Goal: Task Accomplishment & Management: Manage account settings

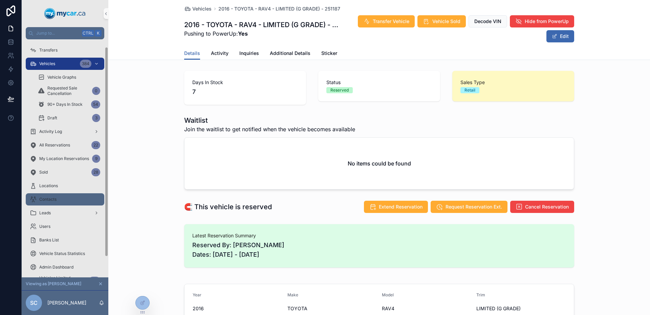
scroll to position [32, 0]
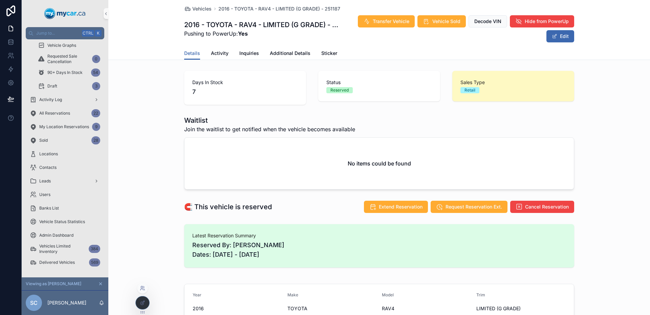
click at [143, 289] on icon at bounding box center [142, 287] width 5 height 5
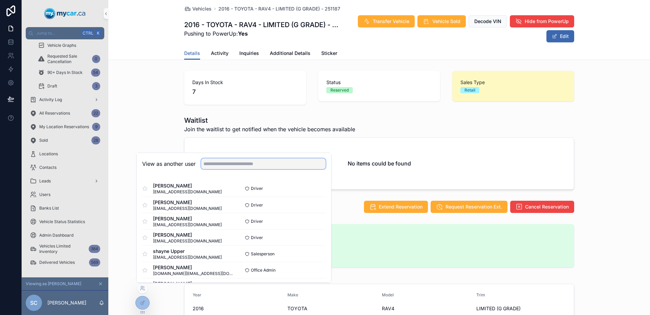
click at [228, 163] on input "text" at bounding box center [263, 163] width 125 height 11
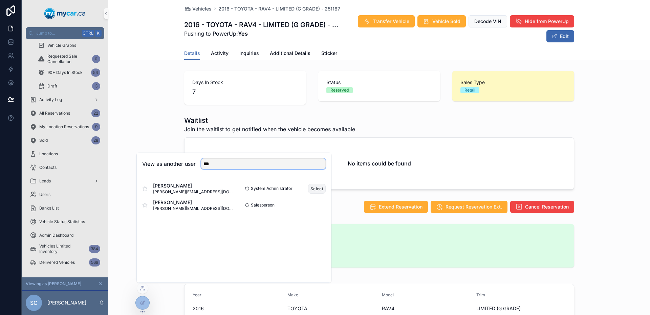
type input "***"
click at [322, 187] on button "Select" at bounding box center [317, 189] width 18 height 10
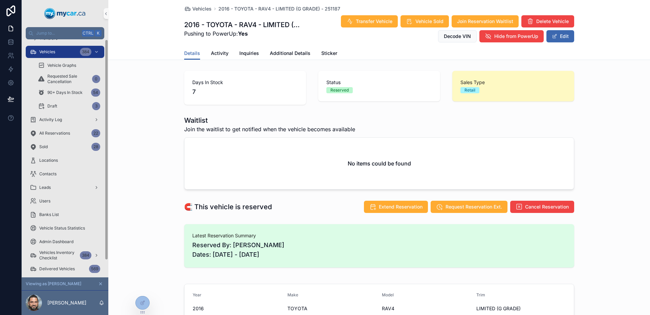
scroll to position [18, 0]
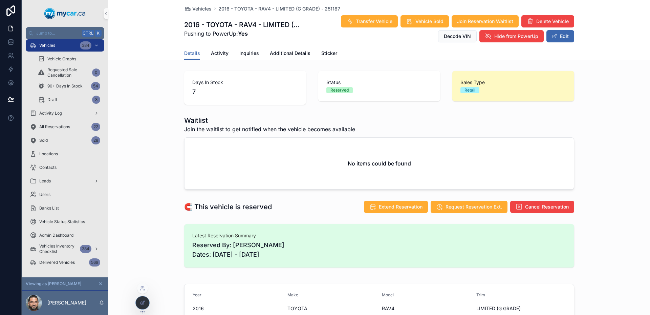
click at [145, 303] on icon at bounding box center [142, 302] width 5 height 5
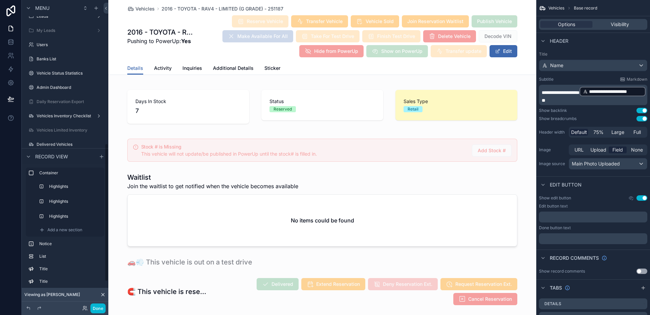
scroll to position [374, 0]
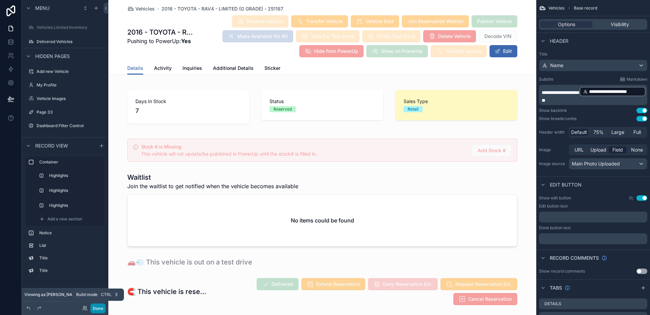
click at [100, 308] on button "Done" at bounding box center [97, 308] width 15 height 10
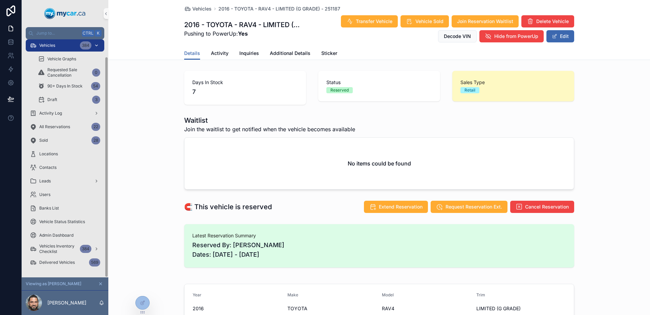
click at [62, 43] on div "Vehicles 384" at bounding box center [65, 45] width 70 height 11
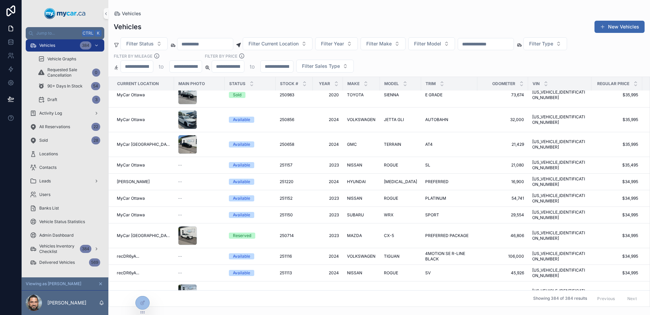
scroll to position [1558, 0]
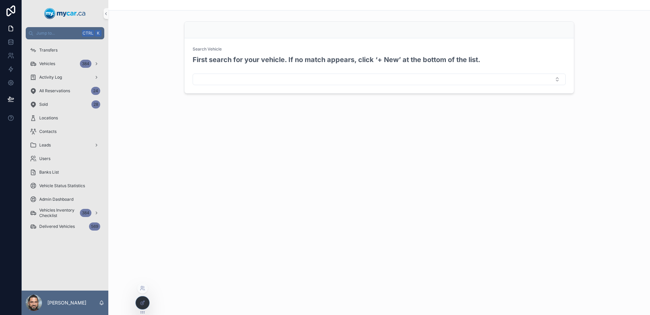
click at [141, 303] on icon at bounding box center [142, 302] width 5 height 5
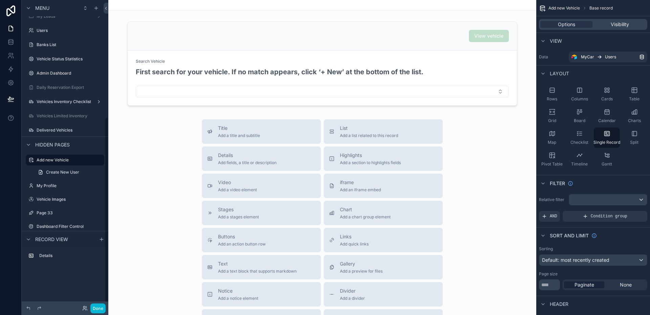
click at [70, 229] on div "Dashboard Filter Control" at bounding box center [70, 226] width 66 height 5
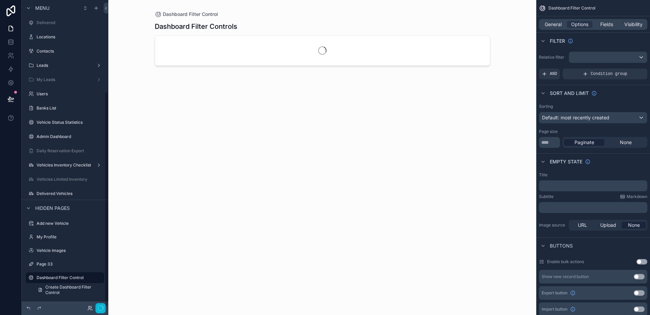
scroll to position [130, 0]
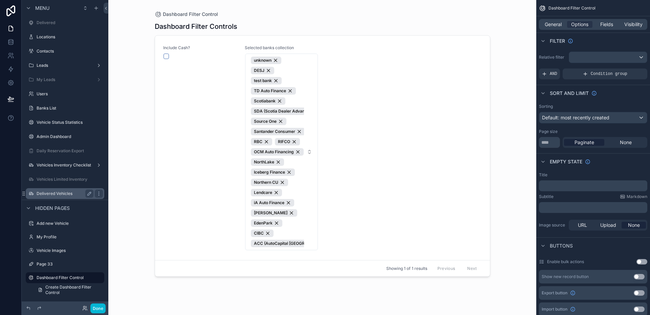
click at [63, 194] on label "Delivered Vehicles" at bounding box center [64, 193] width 54 height 5
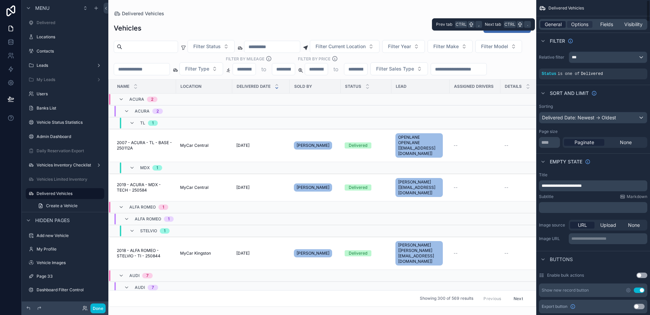
click at [548, 22] on span "General" at bounding box center [553, 24] width 17 height 7
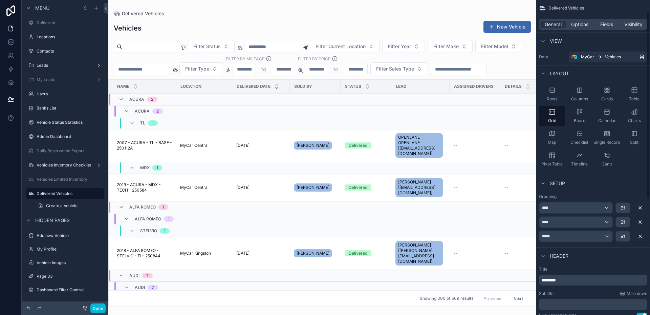
scroll to position [68, 0]
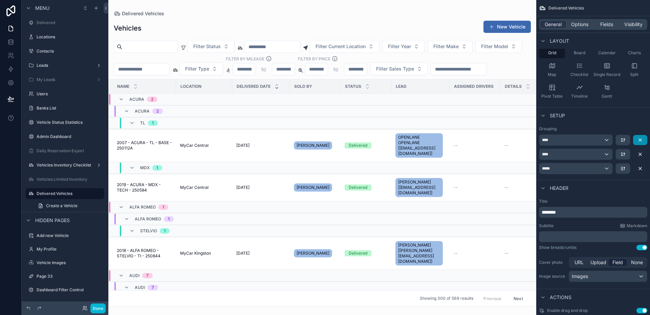
click at [641, 142] on icon "scrollable content" at bounding box center [640, 139] width 5 height 5
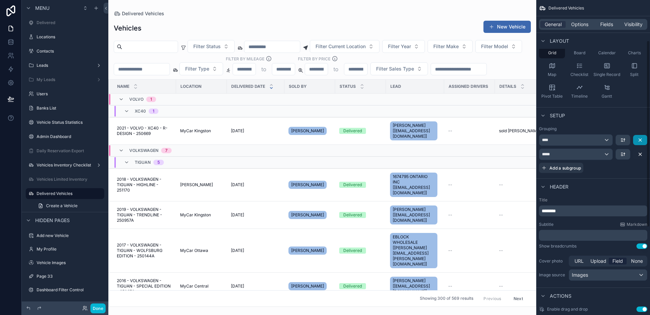
click at [641, 142] on icon "scrollable content" at bounding box center [640, 139] width 5 height 5
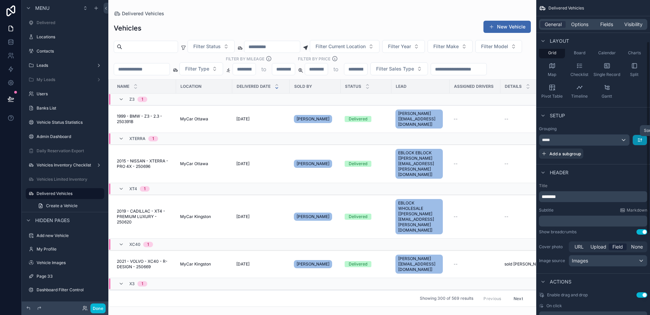
click at [641, 142] on icon "scrollable content" at bounding box center [640, 139] width 5 height 5
click at [611, 137] on div "scrollable content" at bounding box center [325, 157] width 650 height 315
click at [608, 137] on div "*****" at bounding box center [585, 139] width 90 height 11
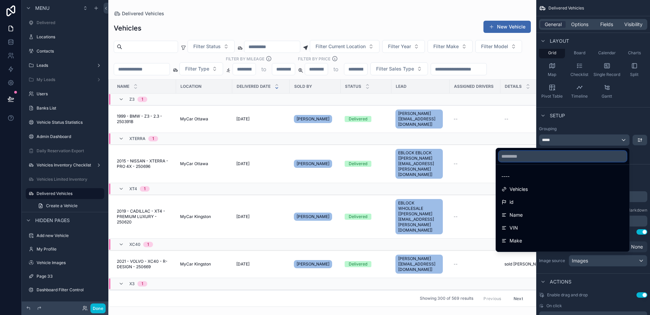
click at [549, 155] on input "text" at bounding box center [563, 156] width 128 height 11
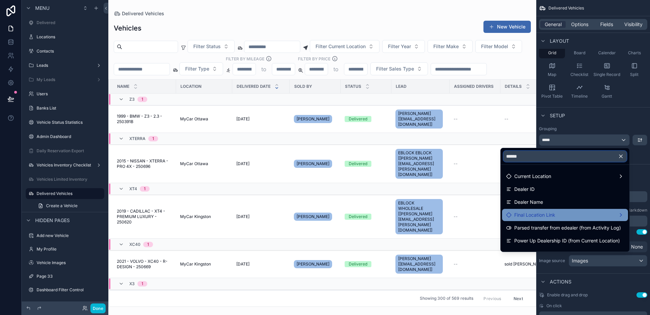
type input "******"
click at [549, 213] on span "Final Location Link" at bounding box center [535, 215] width 41 height 8
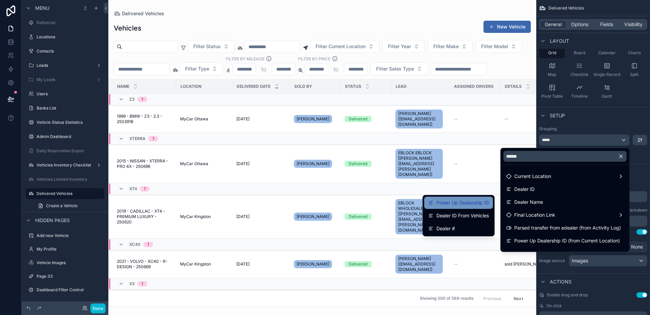
click at [473, 201] on span "Power Up Dealership ID" at bounding box center [463, 203] width 53 height 8
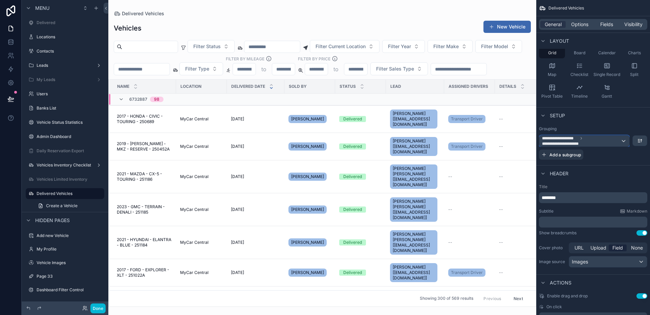
click at [597, 137] on span "**********" at bounding box center [581, 141] width 79 height 11
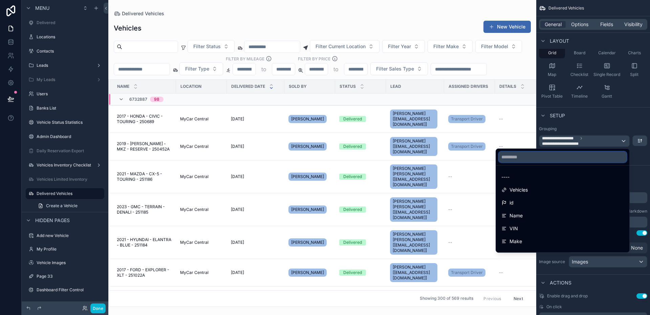
click at [550, 158] on input "text" at bounding box center [563, 156] width 128 height 11
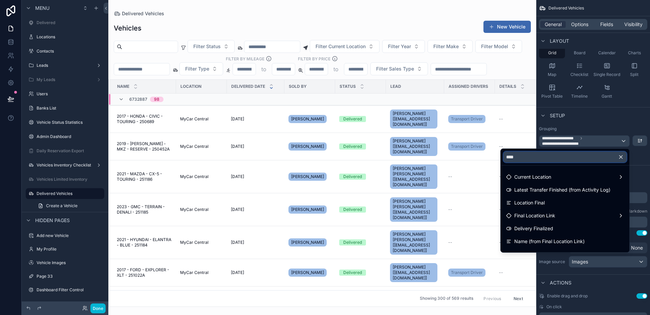
type input "*****"
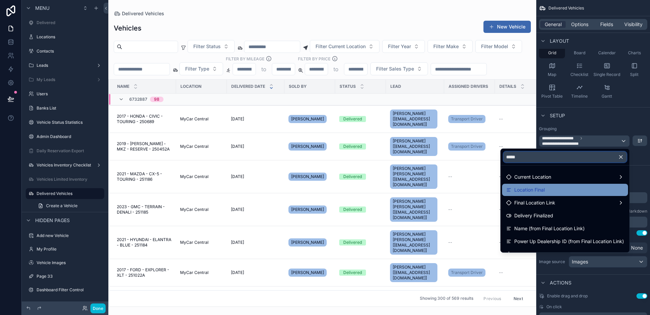
type input "*****"
click at [549, 188] on div "Location Final" at bounding box center [565, 190] width 118 height 8
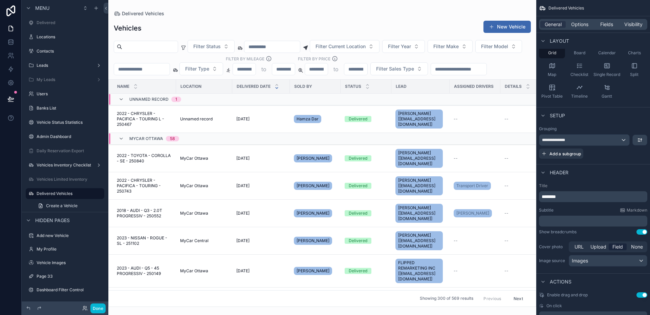
drag, startPoint x: 535, startPoint y: 102, endPoint x: 534, endPoint y: 110, distance: 7.5
click at [534, 110] on div "scrollable content" at bounding box center [322, 157] width 428 height 315
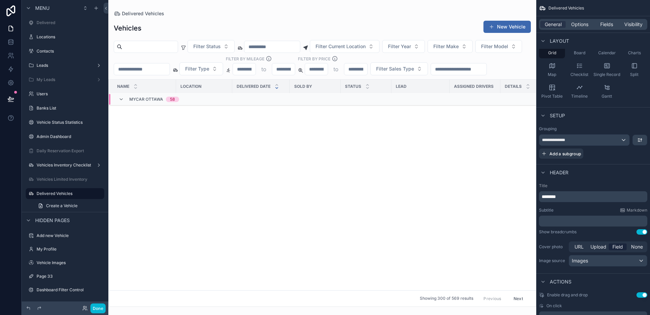
scroll to position [0, 0]
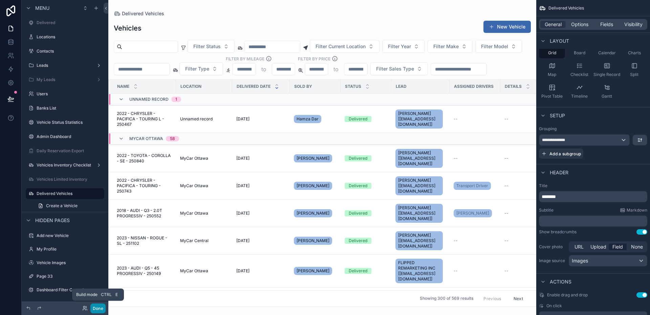
click at [95, 308] on button "Done" at bounding box center [97, 308] width 15 height 10
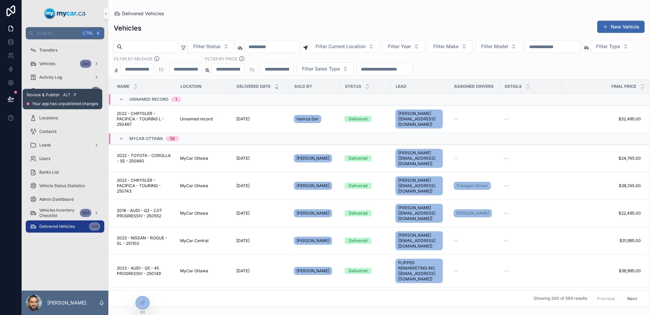
click at [11, 97] on icon at bounding box center [10, 99] width 7 height 7
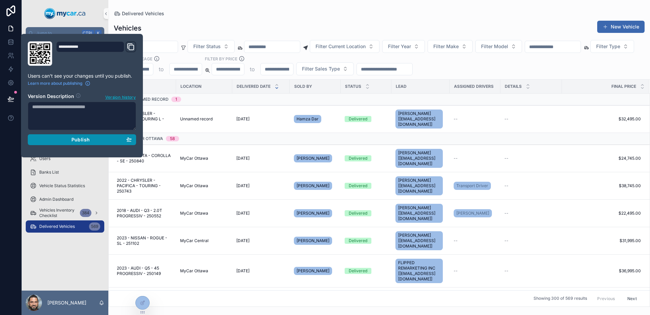
click at [68, 139] on div "Publish" at bounding box center [82, 140] width 100 height 6
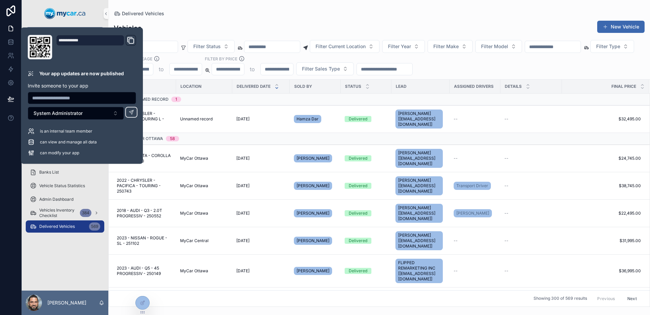
click at [198, 22] on div "Vehicles New Vehicle" at bounding box center [379, 28] width 531 height 16
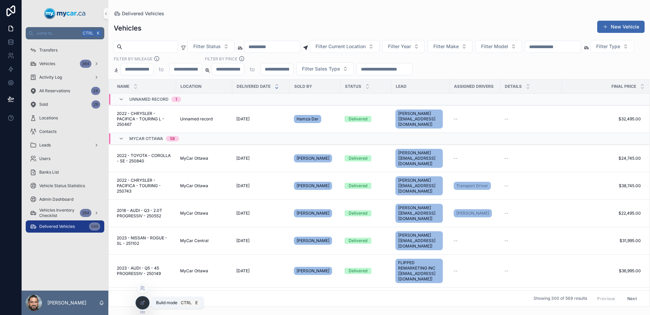
click at [142, 299] on div at bounding box center [143, 302] width 14 height 13
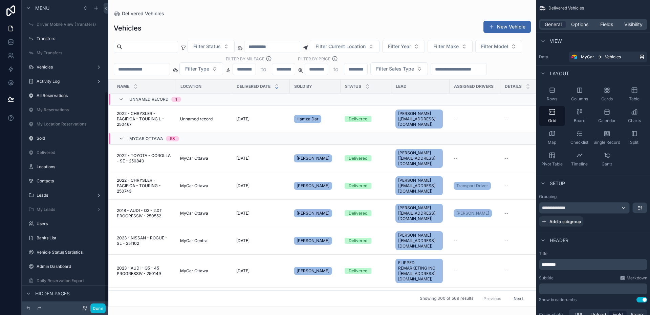
scroll to position [130, 0]
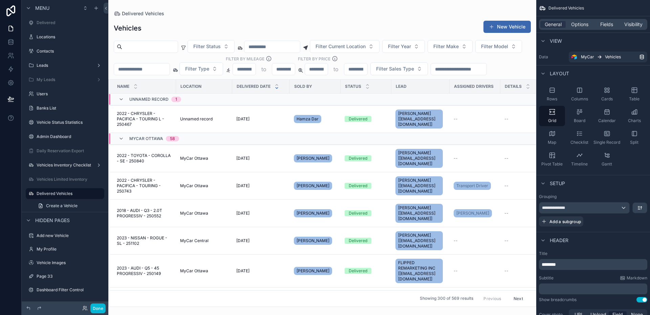
click at [193, 89] on span "Location" at bounding box center [191, 86] width 21 height 5
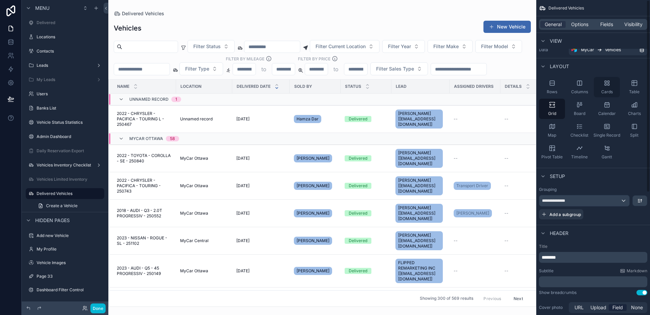
scroll to position [0, 0]
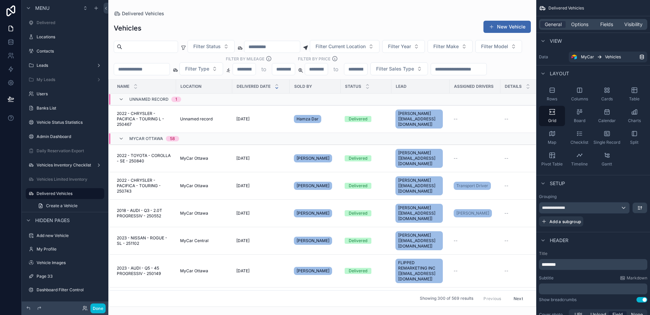
click at [191, 93] on th "Location" at bounding box center [204, 87] width 56 height 14
click at [191, 89] on span "Location" at bounding box center [191, 86] width 21 height 5
click at [619, 178] on div "Setup" at bounding box center [594, 183] width 114 height 16
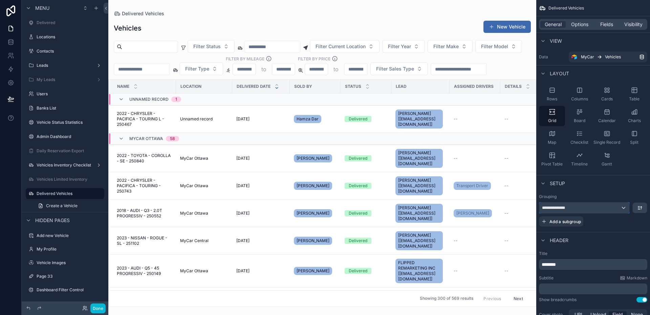
click at [609, 207] on div "**********" at bounding box center [585, 207] width 90 height 11
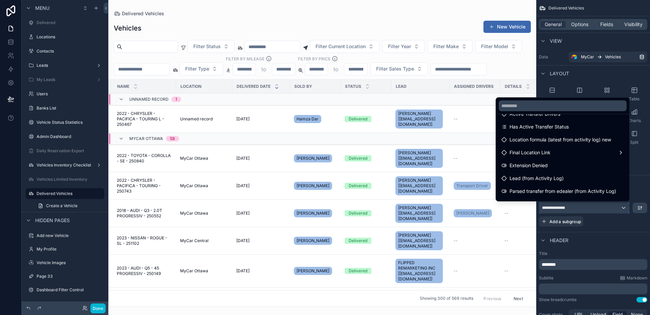
scroll to position [678, 0]
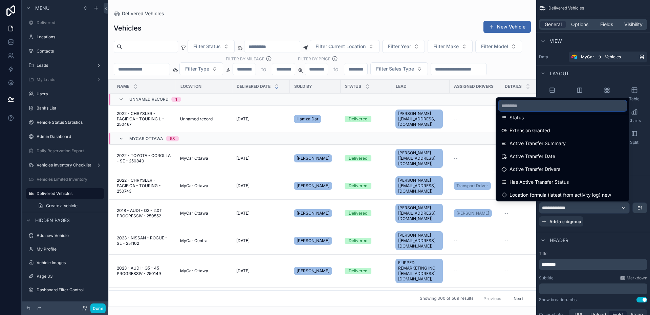
click at [520, 105] on input "text" at bounding box center [563, 105] width 128 height 11
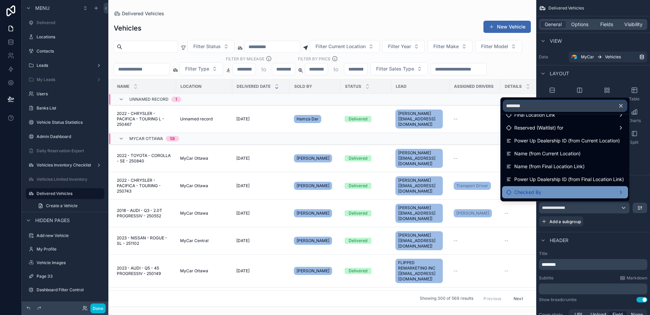
scroll to position [61, 0]
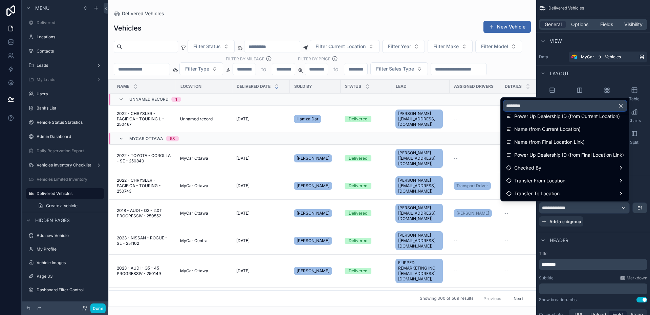
type input "********"
click at [560, 109] on input "********" at bounding box center [565, 105] width 123 height 11
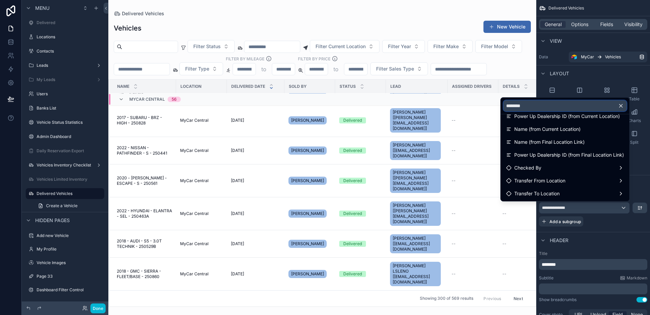
scroll to position [3303, 0]
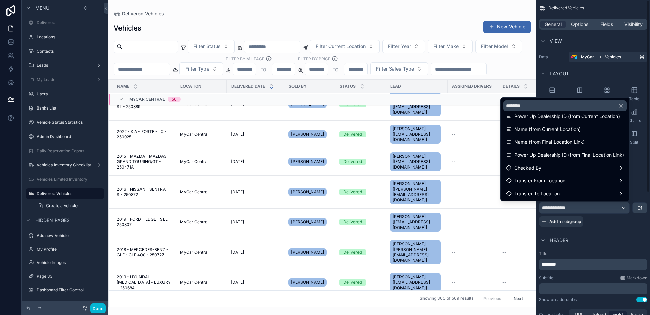
click at [640, 170] on div "scrollable content" at bounding box center [325, 157] width 650 height 315
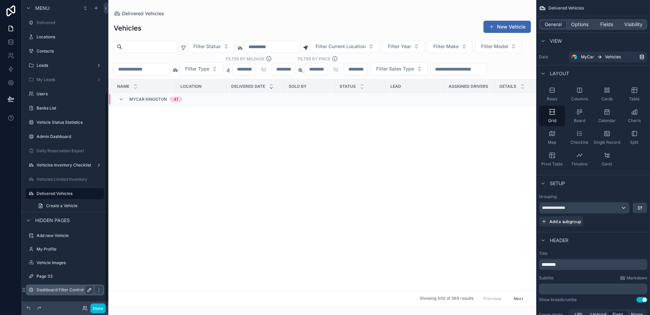
scroll to position [2107, 0]
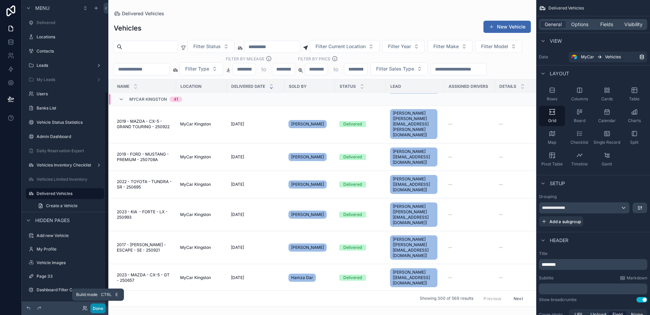
click at [95, 310] on button "Done" at bounding box center [97, 308] width 15 height 10
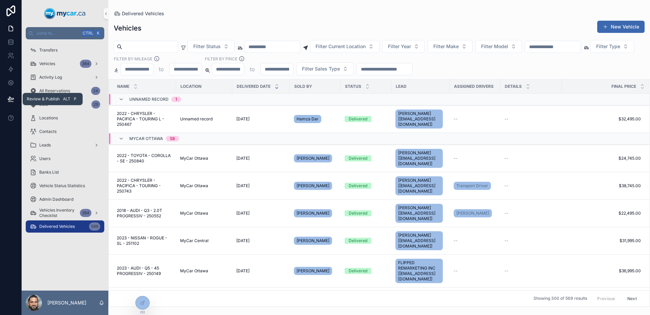
click at [12, 97] on icon at bounding box center [10, 99] width 7 height 7
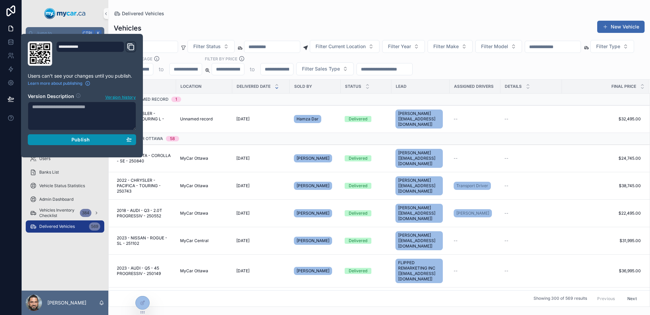
click at [93, 141] on div "Publish" at bounding box center [82, 140] width 100 height 6
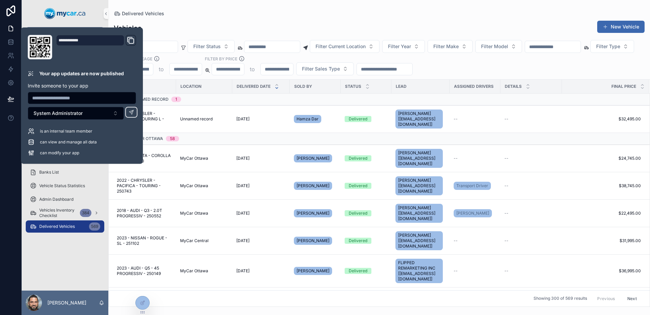
click at [248, 17] on div "Vehicles New Vehicle Filter Status Filter Current Location Filter Year Filter M…" at bounding box center [379, 161] width 542 height 290
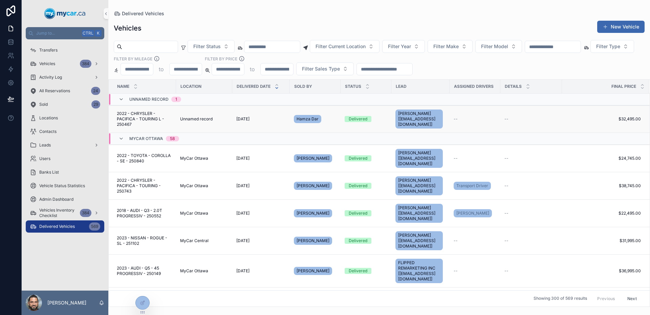
click at [167, 118] on span "2022 - CHRYSLER - PACIFICA - TOURING L - 250467" at bounding box center [144, 119] width 55 height 16
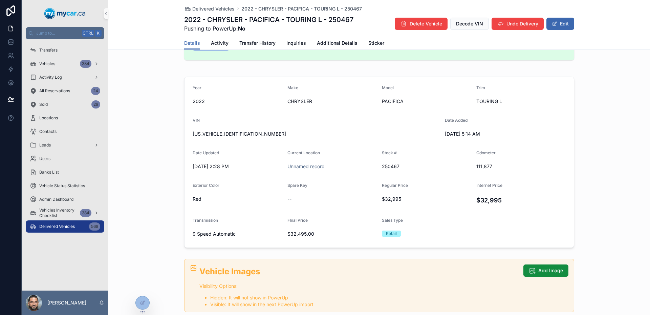
scroll to position [68, 0]
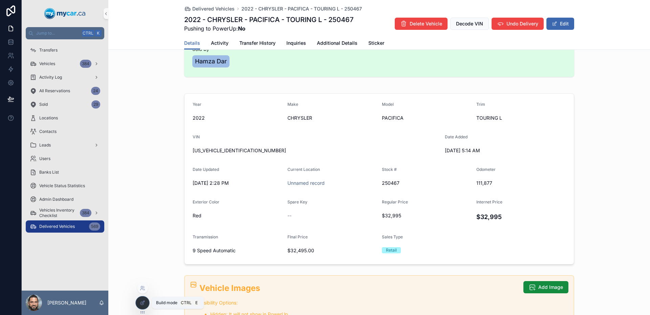
click at [145, 301] on icon at bounding box center [143, 301] width 3 height 3
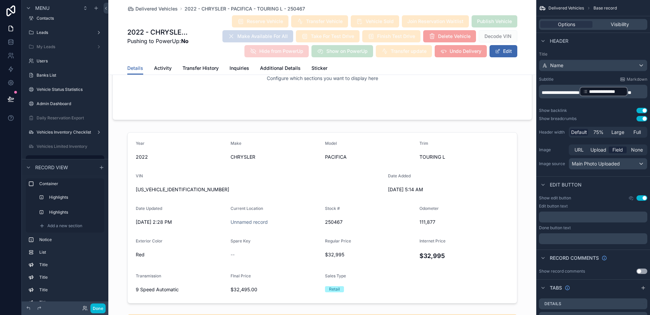
scroll to position [745, 0]
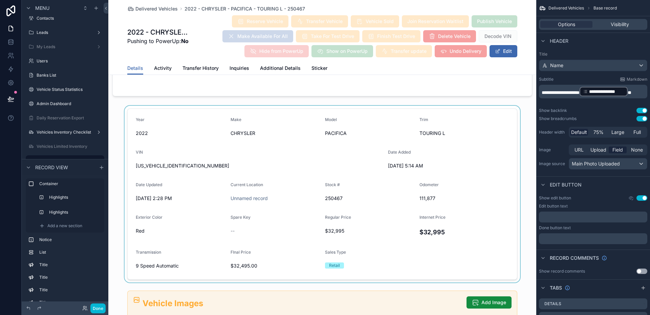
click at [284, 180] on div "scrollable content" at bounding box center [322, 194] width 428 height 176
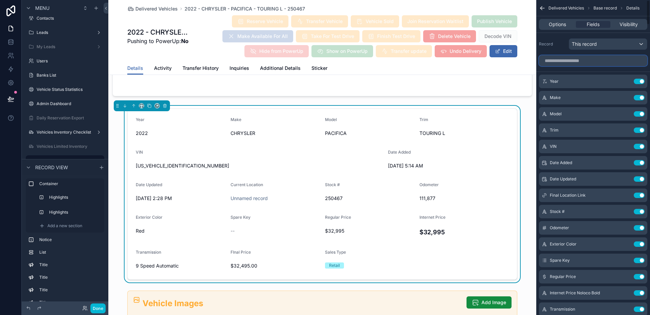
click at [570, 61] on input "scrollable content" at bounding box center [593, 60] width 108 height 11
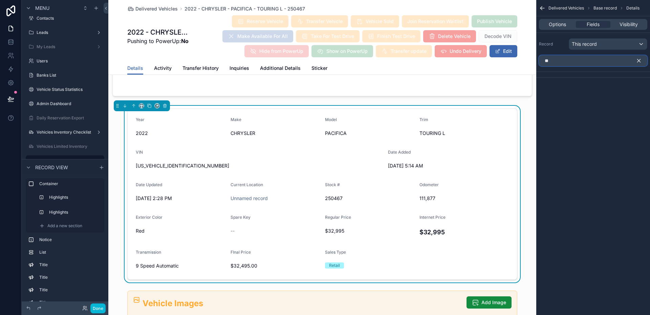
type input "*"
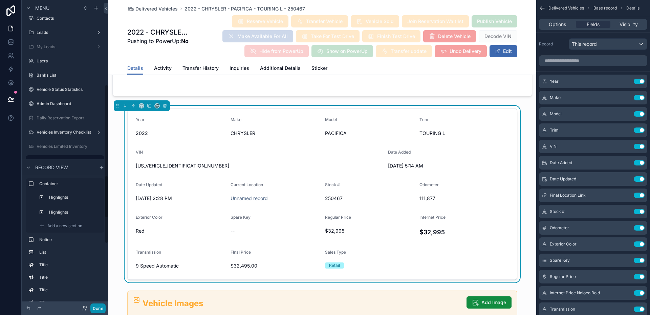
click at [97, 305] on button "Done" at bounding box center [97, 308] width 15 height 10
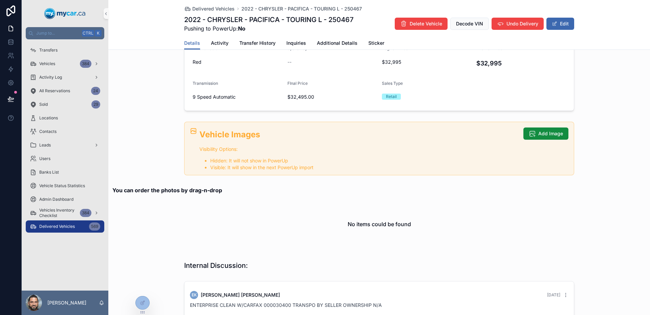
scroll to position [154, 0]
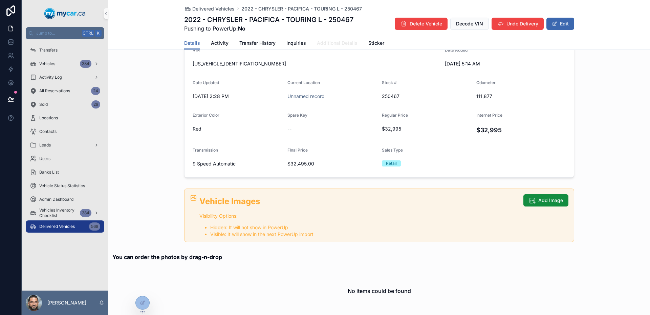
click at [328, 45] on span "Additional Details" at bounding box center [337, 43] width 41 height 7
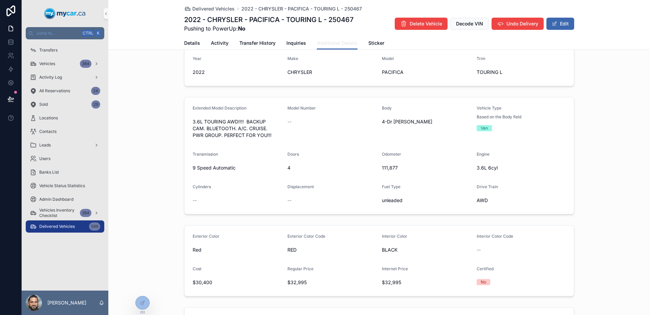
scroll to position [69, 0]
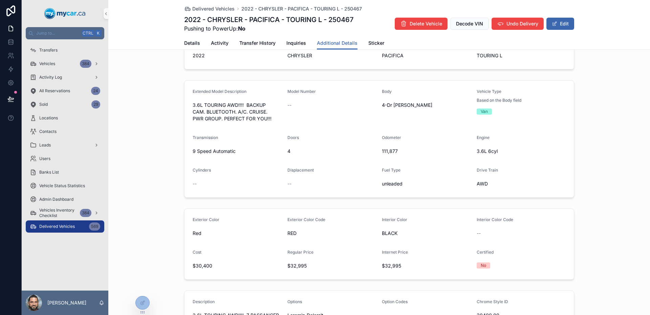
click at [312, 230] on span "RED" at bounding box center [332, 233] width 89 height 7
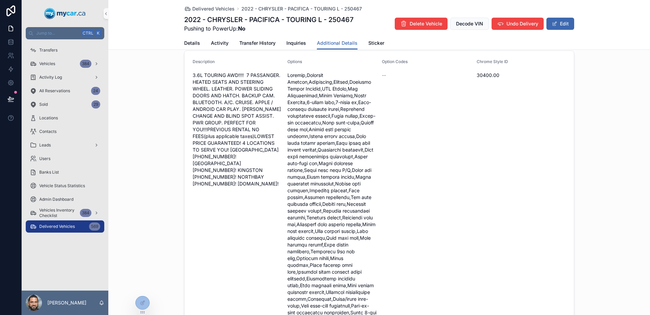
scroll to position [476, 0]
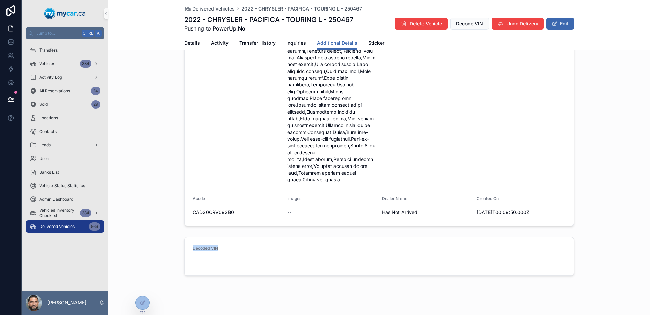
drag, startPoint x: 171, startPoint y: 235, endPoint x: 221, endPoint y: 230, distance: 50.1
click at [221, 234] on div "Decoded VIN --" at bounding box center [379, 256] width 542 height 44
click at [225, 234] on div "Decoded VIN --" at bounding box center [379, 256] width 542 height 44
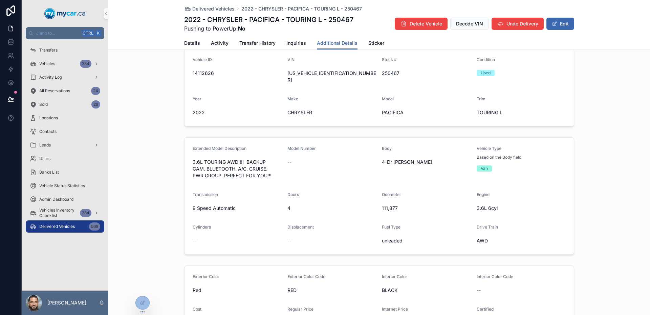
scroll to position [0, 0]
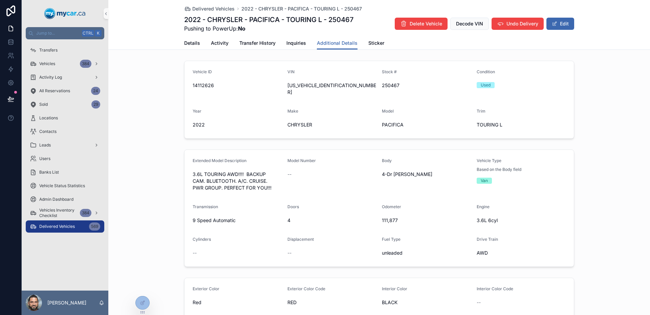
click at [341, 20] on h1 "2022 - CHRYSLER - PACIFICA - TOURING L - 250467" at bounding box center [268, 19] width 169 height 9
copy h1 "250467"
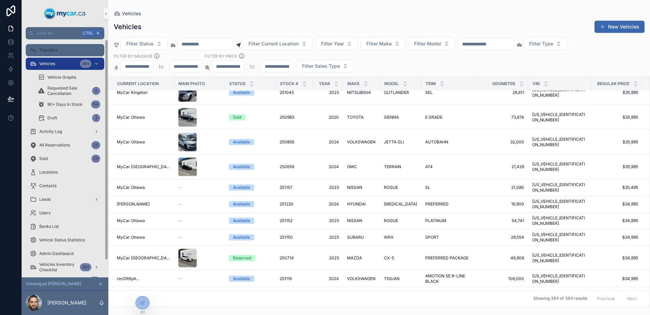
click at [56, 48] on span "Transfers" at bounding box center [48, 49] width 18 height 5
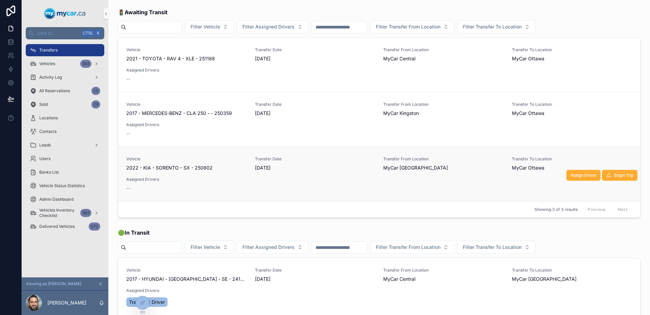
scroll to position [136, 0]
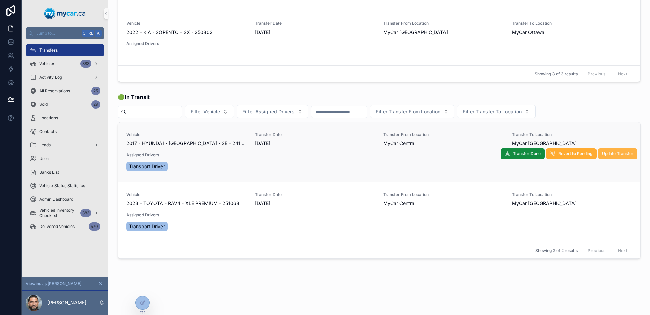
click at [611, 149] on button "Update Transfer" at bounding box center [618, 153] width 40 height 11
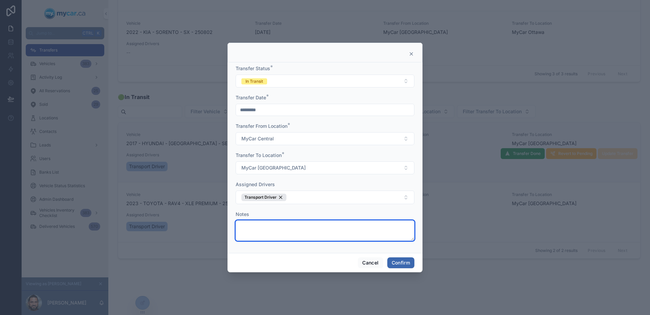
click at [312, 231] on textarea at bounding box center [325, 230] width 179 height 20
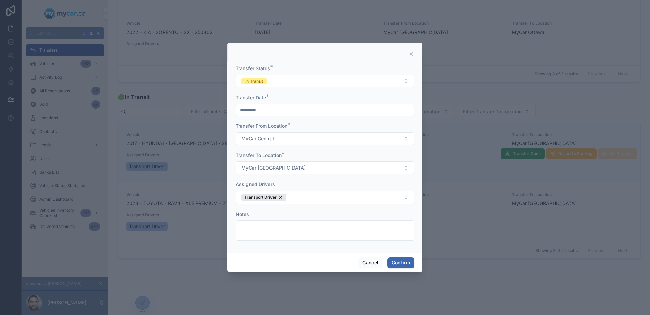
click at [412, 55] on icon at bounding box center [411, 53] width 5 height 5
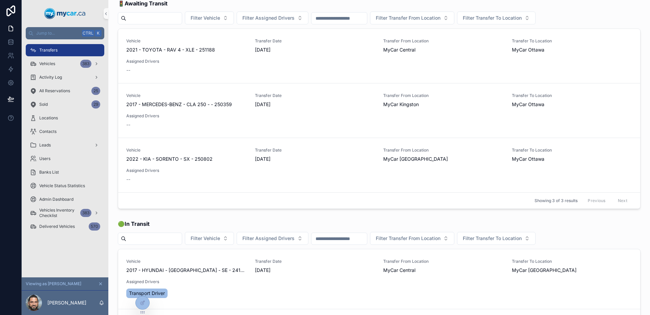
scroll to position [0, 0]
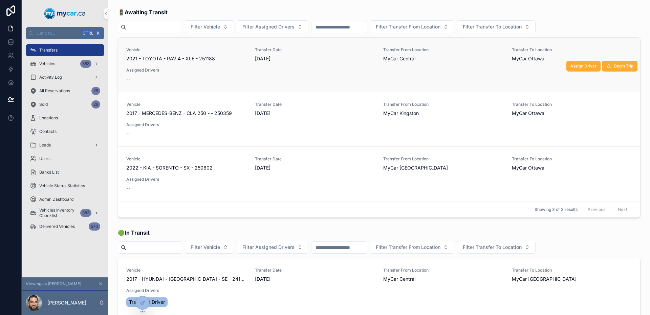
click at [179, 62] on div "Vehicle 2021 - TOYOTA - RAV 4 - XLE - 251188 Transfer Date 8/29/2025 Transfer F…" at bounding box center [379, 64] width 506 height 35
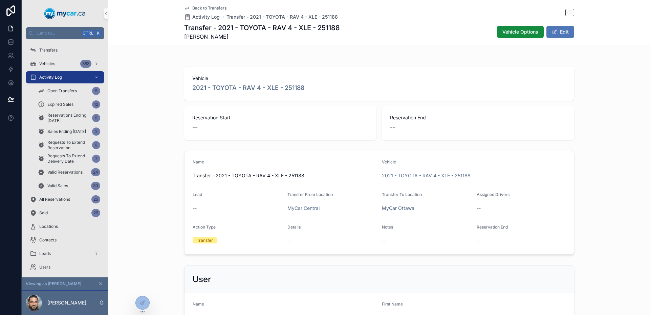
click at [557, 33] on button "Edit" at bounding box center [561, 32] width 28 height 12
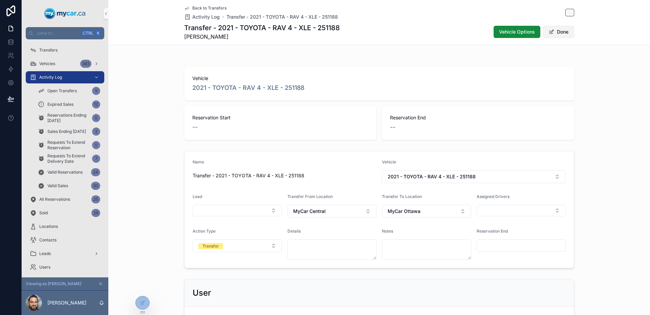
click at [547, 35] on button "Done" at bounding box center [558, 32] width 31 height 12
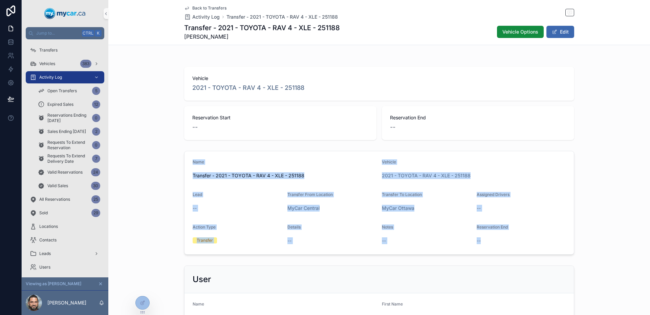
drag, startPoint x: 507, startPoint y: 239, endPoint x: 182, endPoint y: 167, distance: 333.1
click at [185, 167] on form "Name Transfer - 2021 - TOYOTA - RAV 4 - XLE - 251188 Vehicle 2021 - TOYOTA - RA…" at bounding box center [380, 202] width 390 height 103
drag, startPoint x: 182, startPoint y: 167, endPoint x: 504, endPoint y: 242, distance: 330.3
click at [504, 242] on form "Name Transfer - 2021 - TOYOTA - RAV 4 - XLE - 251188 Vehicle 2021 - TOYOTA - RA…" at bounding box center [380, 202] width 390 height 103
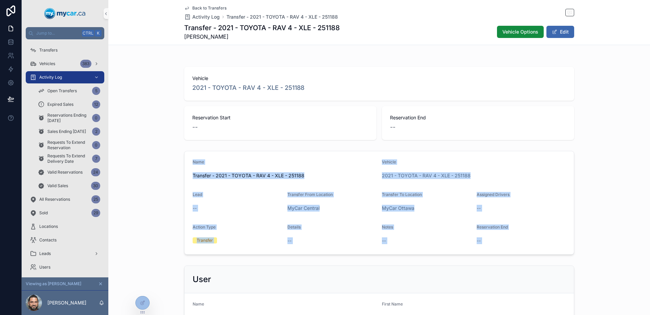
click at [504, 242] on div "--" at bounding box center [521, 240] width 89 height 7
drag, startPoint x: 504, startPoint y: 242, endPoint x: 183, endPoint y: 160, distance: 330.8
click at [185, 160] on form "Name Transfer - 2021 - TOYOTA - RAV 4 - XLE - 251188 Vehicle 2021 - TOYOTA - RA…" at bounding box center [380, 202] width 390 height 103
drag, startPoint x: 183, startPoint y: 160, endPoint x: 518, endPoint y: 242, distance: 345.0
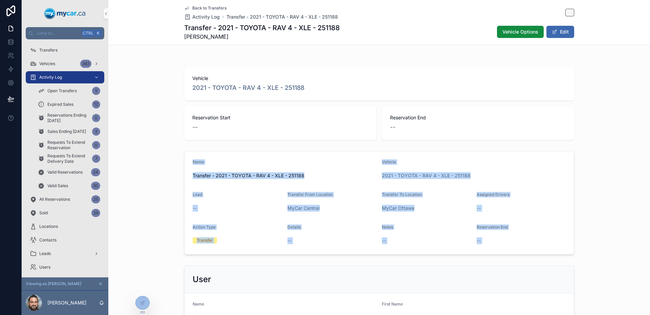
click at [518, 242] on form "Name Transfer - 2021 - TOYOTA - RAV 4 - XLE - 251188 Vehicle 2021 - TOYOTA - RA…" at bounding box center [380, 202] width 390 height 103
click at [518, 242] on div "--" at bounding box center [521, 240] width 89 height 7
drag, startPoint x: 518, startPoint y: 242, endPoint x: 190, endPoint y: 167, distance: 336.8
click at [190, 167] on form "Name Transfer - 2021 - TOYOTA - RAV 4 - XLE - 251188 Vehicle 2021 - TOYOTA - RA…" at bounding box center [380, 202] width 390 height 103
click at [193, 167] on div "Name" at bounding box center [285, 163] width 184 height 8
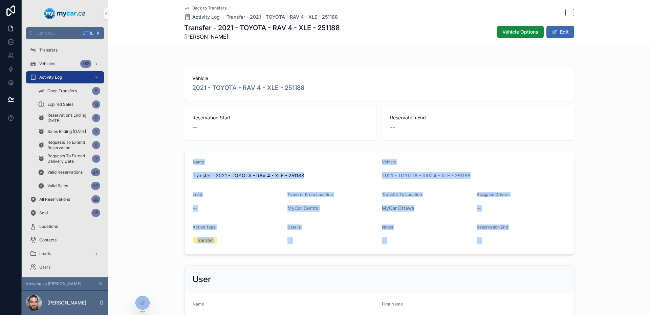
drag, startPoint x: 190, startPoint y: 167, endPoint x: 493, endPoint y: 240, distance: 311.2
click at [493, 240] on form "Name Transfer - 2021 - TOYOTA - RAV 4 - XLE - 251188 Vehicle 2021 - TOYOTA - RA…" at bounding box center [380, 202] width 390 height 103
click at [493, 240] on div "--" at bounding box center [521, 240] width 89 height 7
drag, startPoint x: 493, startPoint y: 240, endPoint x: 178, endPoint y: 160, distance: 324.7
click at [178, 160] on div "Name Transfer - 2021 - TOYOTA - RAV 4 - XLE - 251188 Vehicle 2021 - TOYOTA - RA…" at bounding box center [379, 202] width 542 height 109
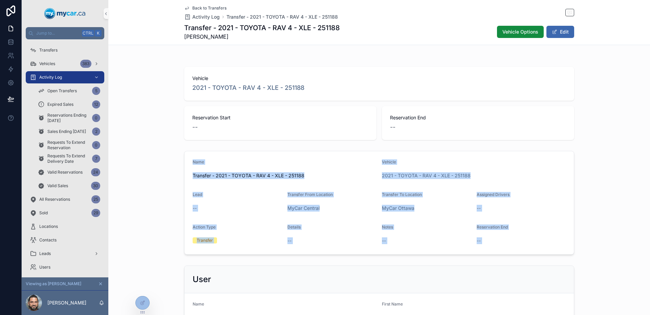
click at [178, 160] on div "Name Transfer - 2021 - TOYOTA - RAV 4 - XLE - 251188 Vehicle 2021 - TOYOTA - RA…" at bounding box center [379, 202] width 542 height 109
drag, startPoint x: 178, startPoint y: 160, endPoint x: 520, endPoint y: 224, distance: 347.9
click at [520, 224] on div "Name Transfer - 2021 - TOYOTA - RAV 4 - XLE - 251188 Vehicle 2021 - TOYOTA - RA…" at bounding box center [379, 202] width 542 height 109
click at [520, 224] on div "Reservation End" at bounding box center [521, 228] width 89 height 8
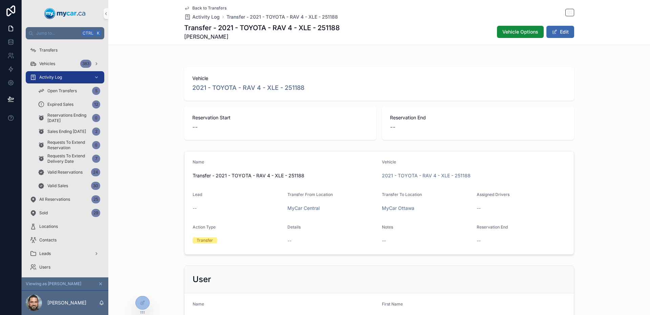
click at [533, 242] on div "--" at bounding box center [521, 240] width 89 height 7
drag, startPoint x: 533, startPoint y: 242, endPoint x: 517, endPoint y: 191, distance: 53.5
click at [533, 241] on div "--" at bounding box center [521, 240] width 89 height 7
click at [187, 152] on form "Name Transfer - 2021 - TOYOTA - RAV 4 - XLE - 251188 Vehicle 2021 - TOYOTA - RA…" at bounding box center [380, 202] width 390 height 103
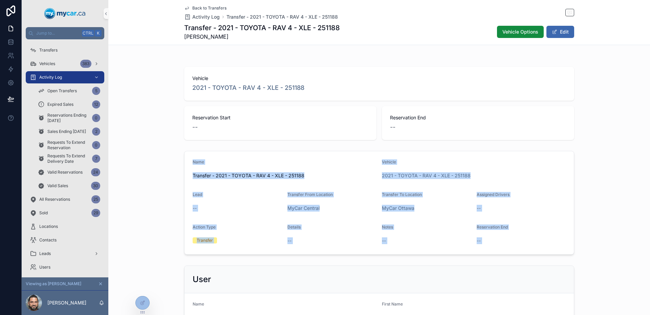
drag, startPoint x: 187, startPoint y: 152, endPoint x: 500, endPoint y: 238, distance: 324.4
click at [500, 238] on form "Name Transfer - 2021 - TOYOTA - RAV 4 - XLE - 251188 Vehicle 2021 - TOYOTA - RA…" at bounding box center [380, 202] width 390 height 103
click at [500, 238] on div "--" at bounding box center [521, 240] width 89 height 7
drag, startPoint x: 500, startPoint y: 238, endPoint x: 188, endPoint y: 155, distance: 322.4
click at [188, 155] on form "Name Transfer - 2021 - TOYOTA - RAV 4 - XLE - 251188 Vehicle 2021 - TOYOTA - RA…" at bounding box center [380, 202] width 390 height 103
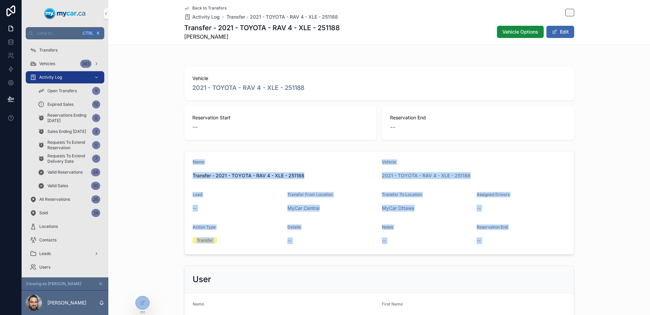
click at [188, 155] on form "Name Transfer - 2021 - TOYOTA - RAV 4 - XLE - 251188 Vehicle 2021 - TOYOTA - RA…" at bounding box center [380, 202] width 390 height 103
drag, startPoint x: 188, startPoint y: 155, endPoint x: 503, endPoint y: 235, distance: 324.7
click at [503, 235] on form "Name Transfer - 2021 - TOYOTA - RAV 4 - XLE - 251188 Vehicle 2021 - TOYOTA - RA…" at bounding box center [380, 202] width 390 height 103
click at [503, 235] on div "--" at bounding box center [521, 240] width 89 height 11
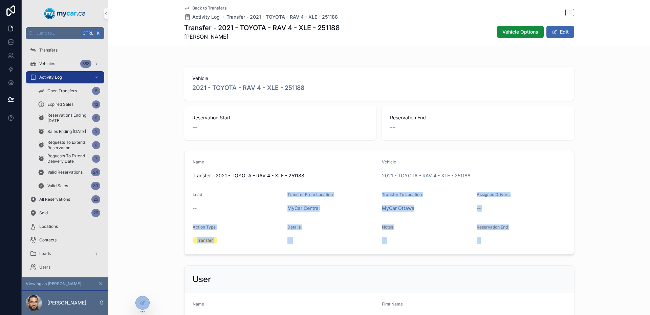
drag, startPoint x: 258, startPoint y: 207, endPoint x: 519, endPoint y: 236, distance: 261.8
click at [519, 236] on form "Name Transfer - 2021 - TOYOTA - RAV 4 - XLE - 251188 Vehicle 2021 - TOYOTA - RA…" at bounding box center [380, 202] width 390 height 103
click at [519, 236] on div "--" at bounding box center [521, 240] width 89 height 11
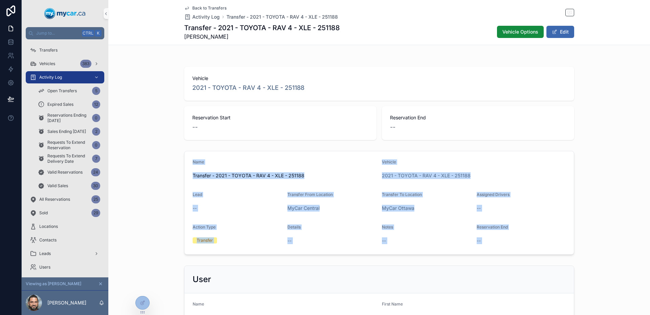
drag, startPoint x: 519, startPoint y: 236, endPoint x: 199, endPoint y: 165, distance: 328.1
click at [199, 165] on form "Name Transfer - 2021 - TOYOTA - RAV 4 - XLE - 251188 Vehicle 2021 - TOYOTA - RA…" at bounding box center [380, 202] width 390 height 103
click at [199, 165] on div "Name" at bounding box center [285, 163] width 184 height 8
drag, startPoint x: 199, startPoint y: 165, endPoint x: 508, endPoint y: 233, distance: 317.4
click at [508, 233] on form "Name Transfer - 2021 - TOYOTA - RAV 4 - XLE - 251188 Vehicle 2021 - TOYOTA - RA…" at bounding box center [380, 202] width 390 height 103
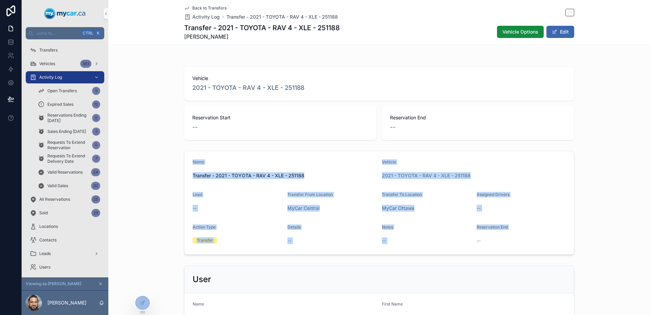
click at [508, 233] on div "Reservation End --" at bounding box center [521, 235] width 89 height 22
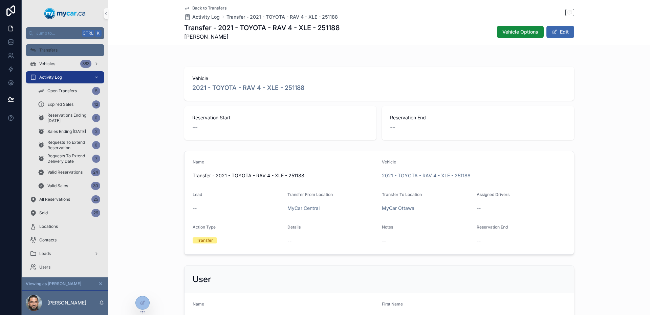
click at [57, 51] on span "Transfers" at bounding box center [48, 49] width 18 height 5
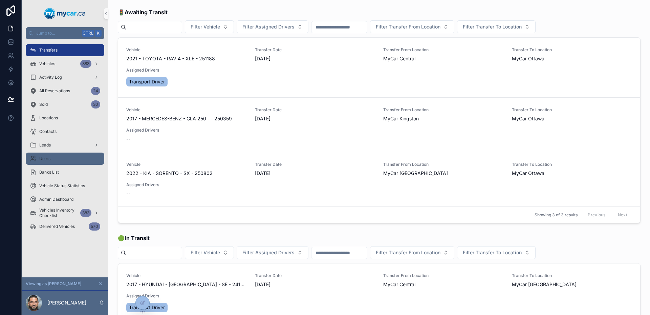
click at [66, 159] on div "Users" at bounding box center [65, 158] width 70 height 11
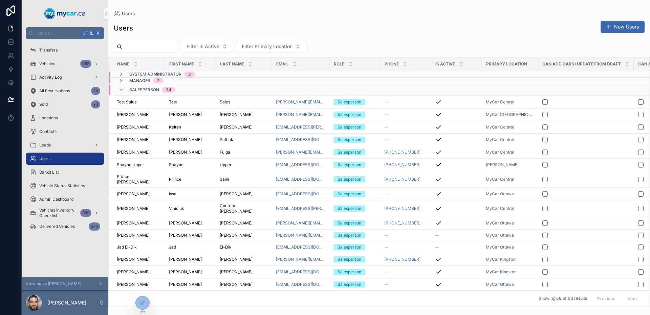
click at [146, 73] on span "System Administrator" at bounding box center [155, 73] width 52 height 5
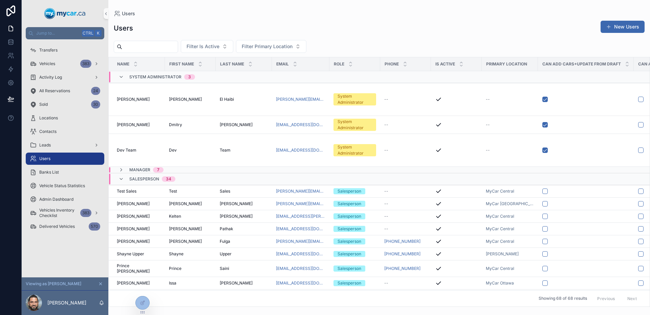
click at [338, 19] on div "Users New Users Filter Is Active Filter Primary Location Name First Name Last N…" at bounding box center [379, 161] width 542 height 290
click at [319, 21] on div "Users New Users" at bounding box center [379, 28] width 531 height 16
click at [385, 27] on div "Users New Users" at bounding box center [379, 28] width 531 height 16
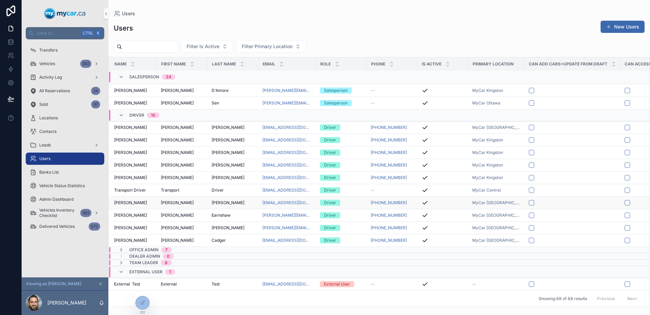
scroll to position [526, 0]
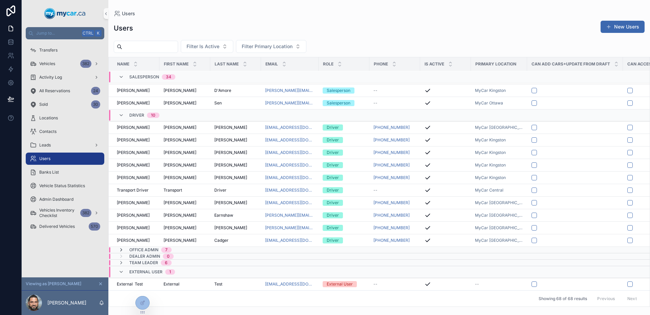
click at [123, 247] on icon "scrollable content" at bounding box center [121, 249] width 5 height 5
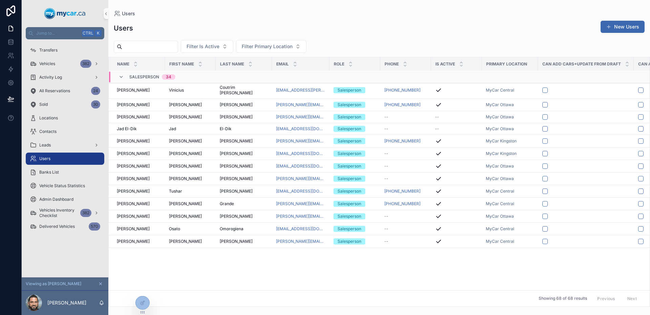
scroll to position [0, 0]
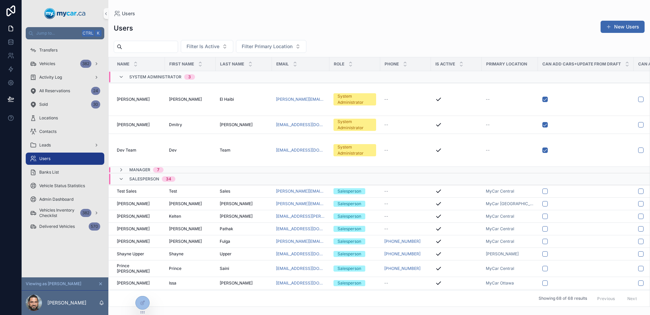
click at [153, 79] on span "System Administrator" at bounding box center [155, 76] width 52 height 5
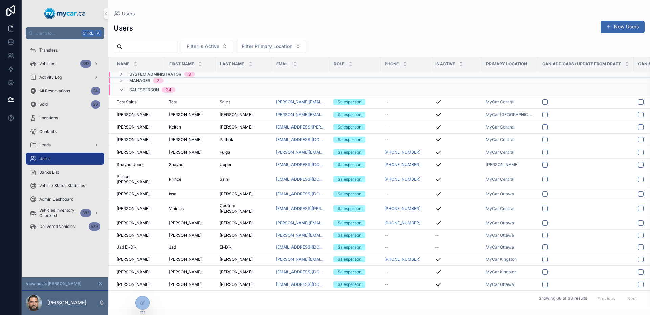
click at [132, 89] on span "Salesperson" at bounding box center [144, 89] width 30 height 5
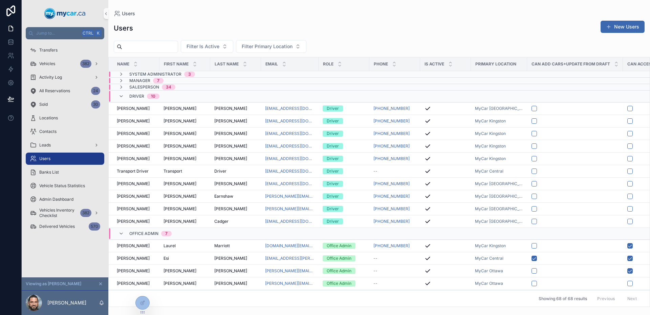
click at [140, 97] on span "Driver" at bounding box center [136, 95] width 15 height 5
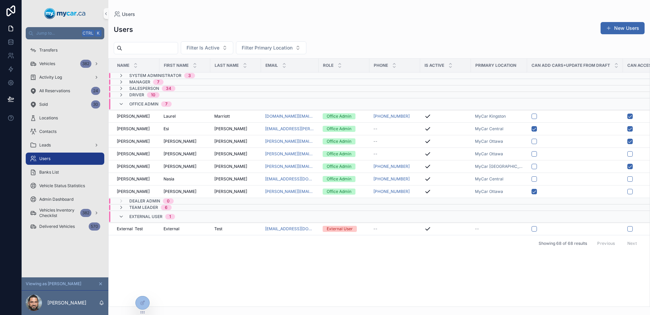
click at [141, 103] on span "Office Admin" at bounding box center [143, 103] width 29 height 5
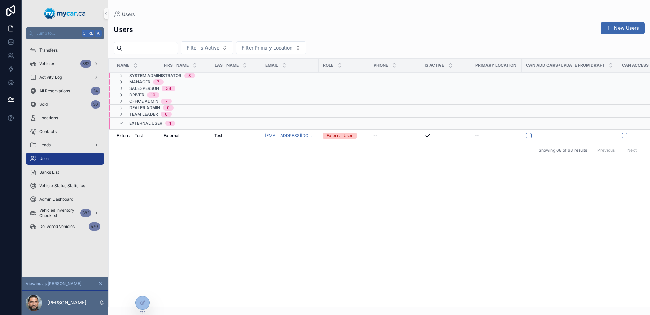
click at [144, 122] on span "External User" at bounding box center [145, 123] width 33 height 5
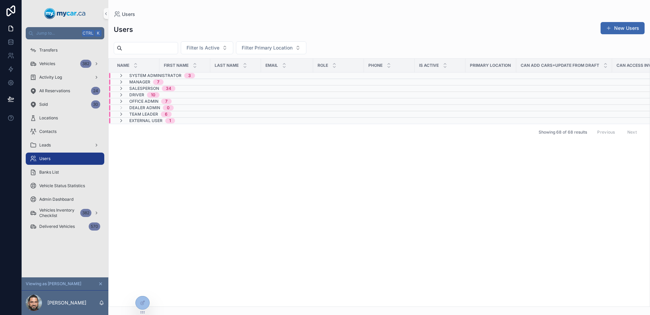
click at [145, 122] on span "External User" at bounding box center [145, 120] width 33 height 5
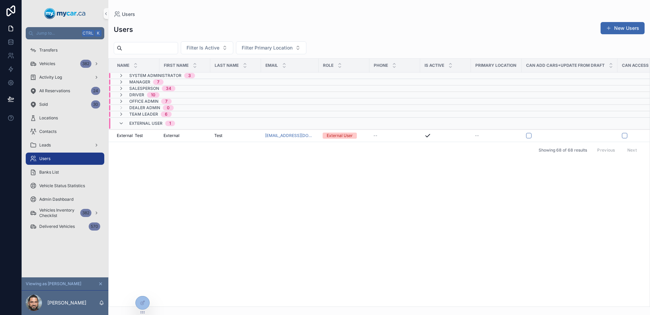
click at [140, 115] on span "Team Leader" at bounding box center [143, 113] width 29 height 5
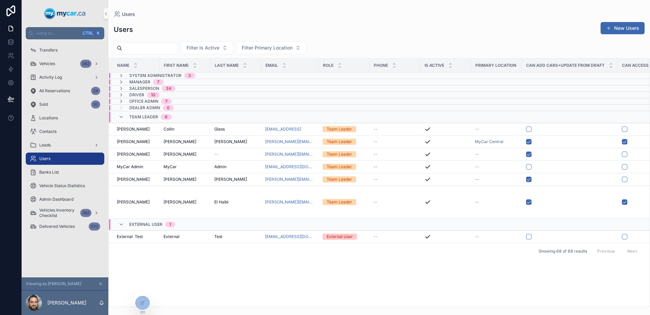
click at [140, 113] on div "Team Leader 6" at bounding box center [150, 116] width 42 height 11
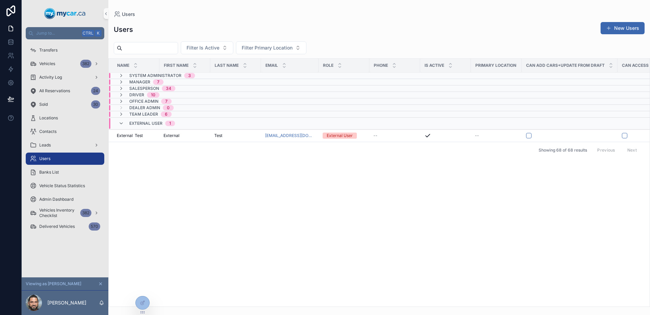
click at [138, 107] on span "Dealer Admin" at bounding box center [144, 107] width 31 height 5
click at [138, 107] on div "Dealer Admin 0" at bounding box center [151, 110] width 44 height 11
click at [137, 102] on span "Office Admin" at bounding box center [143, 101] width 29 height 5
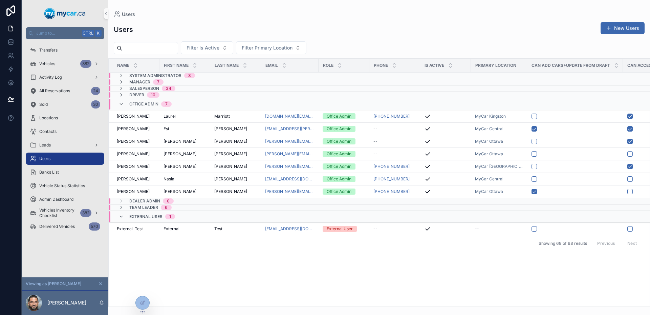
click at [137, 102] on span "Office Admin" at bounding box center [143, 103] width 29 height 5
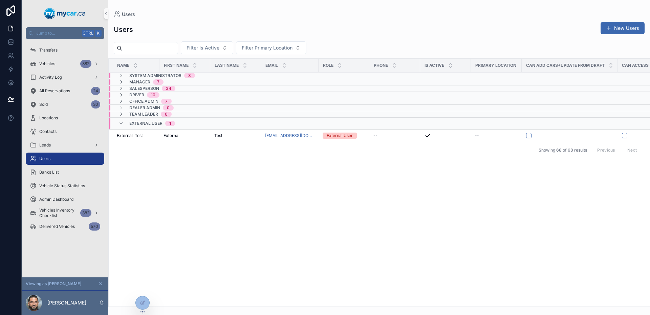
click at [135, 95] on span "Driver" at bounding box center [136, 94] width 15 height 5
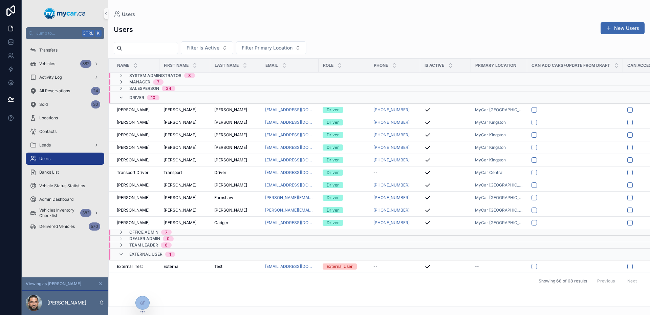
click at [135, 95] on div "Driver 10" at bounding box center [144, 97] width 30 height 11
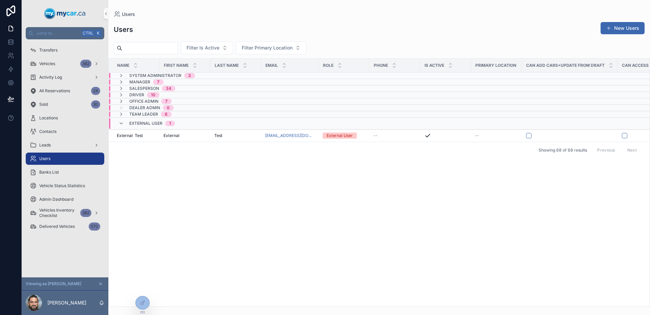
click at [137, 87] on span "Salesperson" at bounding box center [144, 88] width 30 height 5
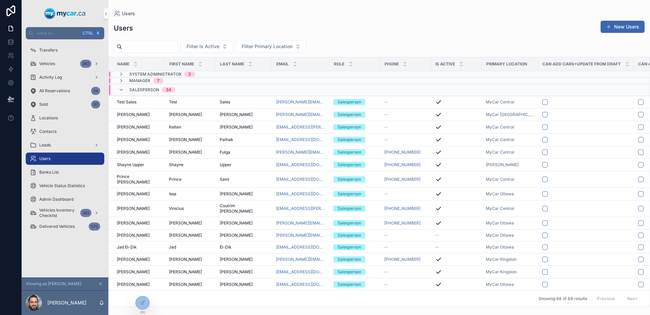
click at [137, 87] on div "Salesperson 34" at bounding box center [152, 89] width 46 height 11
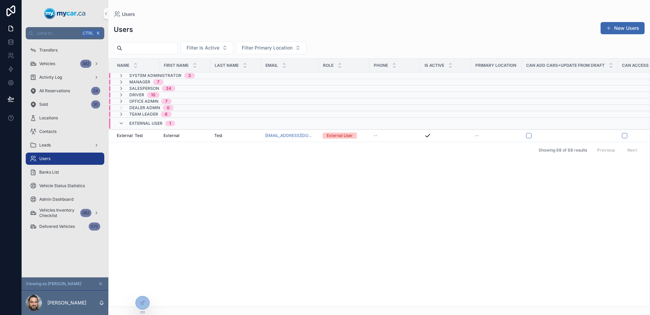
click at [148, 126] on div "External User 1" at bounding box center [152, 123] width 46 height 11
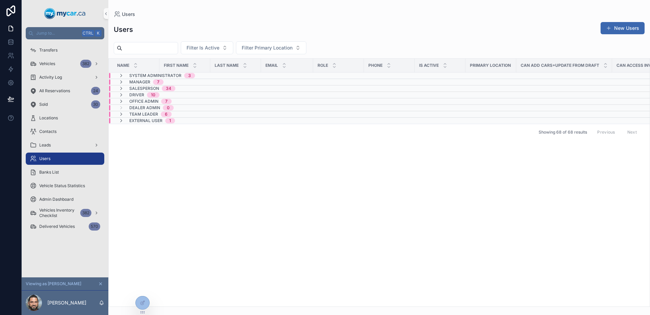
click at [144, 121] on span "External User" at bounding box center [145, 120] width 33 height 5
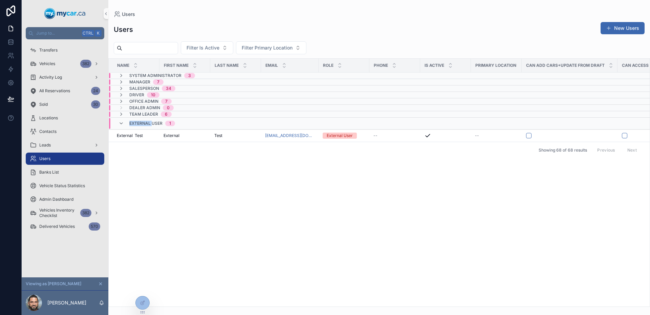
click at [144, 121] on span "External User" at bounding box center [145, 123] width 33 height 5
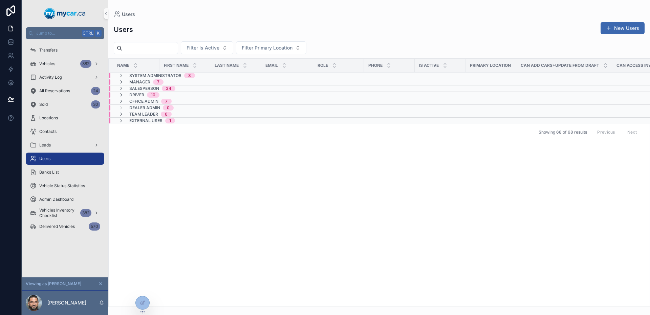
click at [138, 114] on span "Team Leader" at bounding box center [143, 113] width 29 height 5
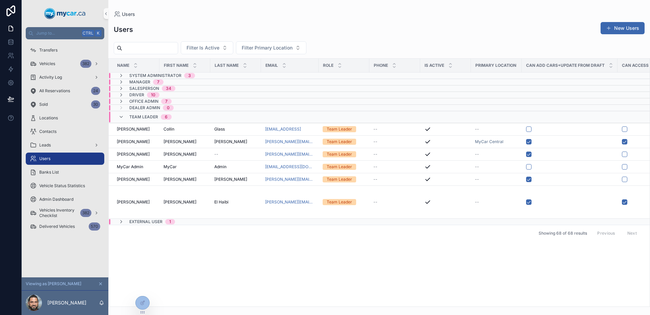
click at [138, 114] on span "Team Leader" at bounding box center [143, 116] width 29 height 5
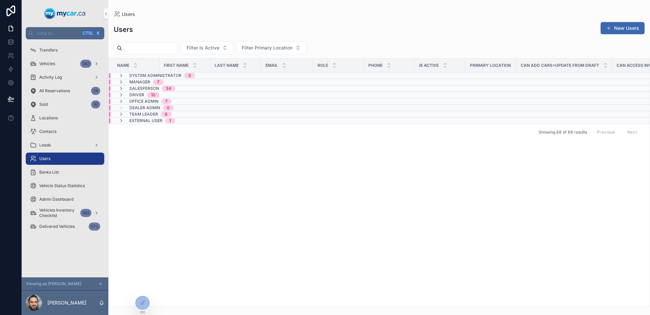
click at [146, 111] on span "Team Leader" at bounding box center [143, 113] width 29 height 5
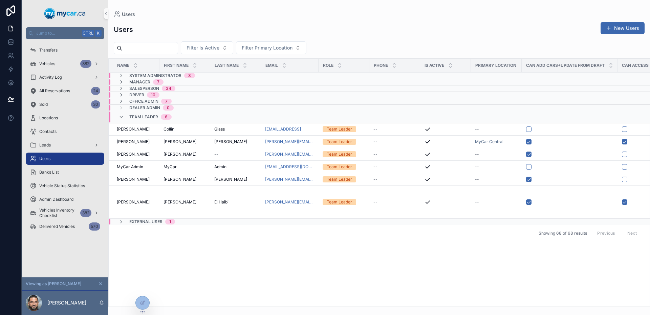
click at [148, 114] on span "Team Leader" at bounding box center [143, 116] width 29 height 5
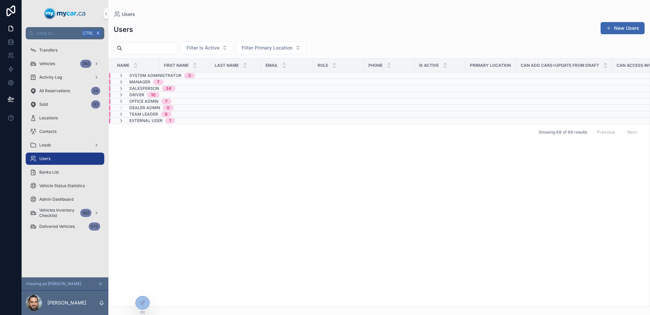
click at [148, 74] on span "System Administrator" at bounding box center [155, 75] width 52 height 5
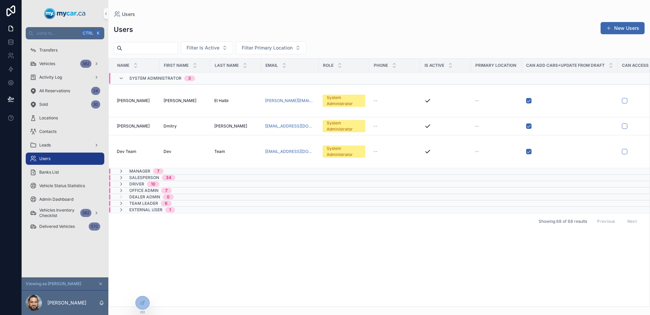
click at [148, 74] on div "System Administrator 3" at bounding box center [162, 78] width 66 height 11
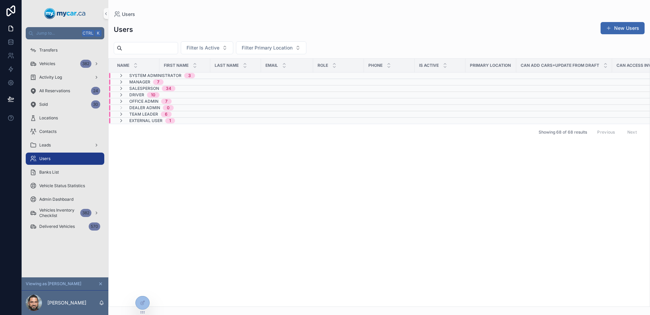
click at [136, 120] on span "External User" at bounding box center [145, 120] width 33 height 5
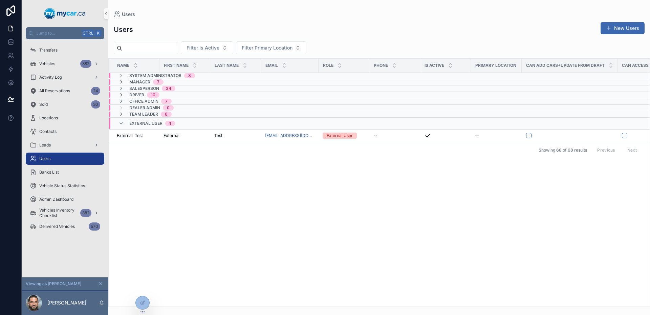
click at [139, 120] on div "External User 1" at bounding box center [152, 123] width 46 height 11
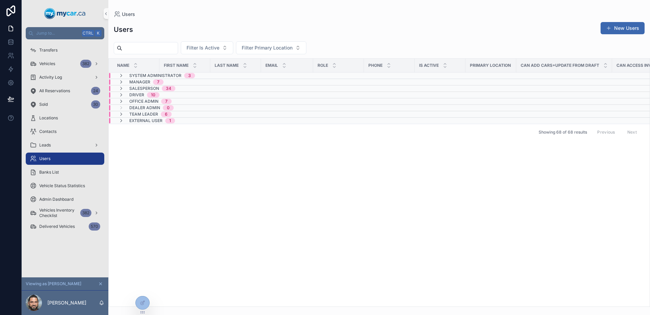
click at [143, 114] on span "Team Leader" at bounding box center [143, 113] width 29 height 5
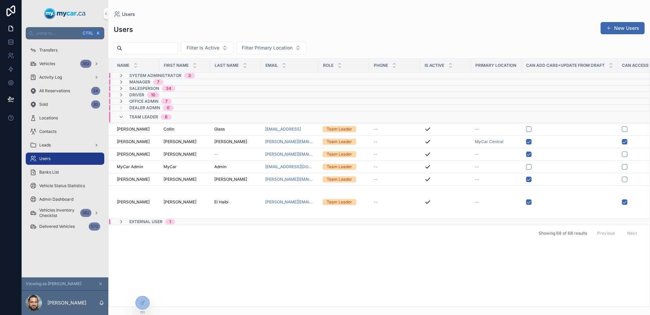
click at [142, 80] on span "Manager" at bounding box center [139, 81] width 21 height 5
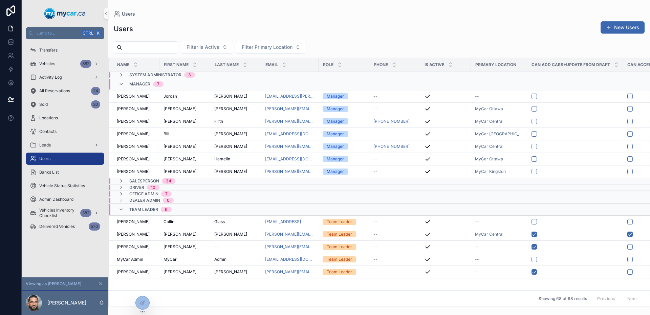
drag, startPoint x: 197, startPoint y: 109, endPoint x: 182, endPoint y: 35, distance: 76.5
click at [171, 21] on div "Users New Users" at bounding box center [379, 29] width 531 height 16
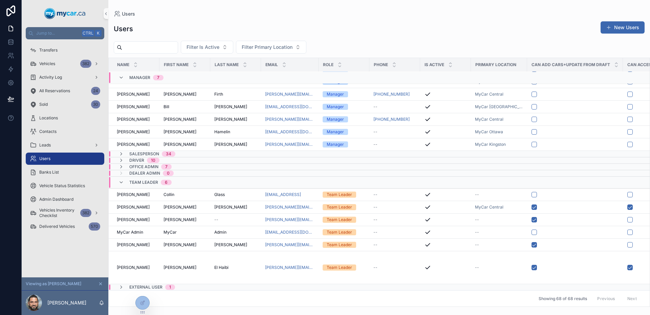
scroll to position [32, 0]
click at [191, 151] on td "Salesperson 34" at bounding box center [185, 154] width 152 height 6
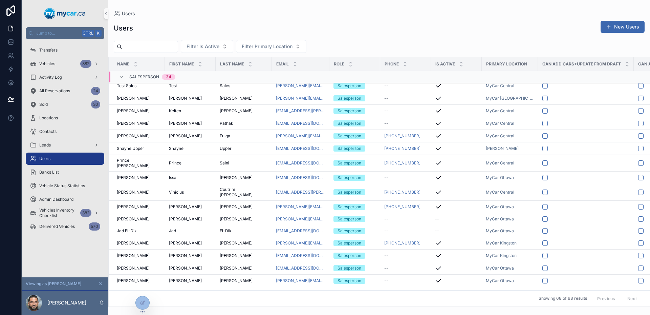
scroll to position [0, 0]
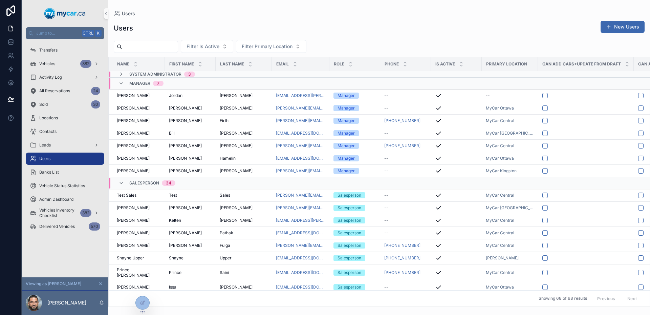
click at [161, 43] on input "scrollable content" at bounding box center [150, 46] width 56 height 9
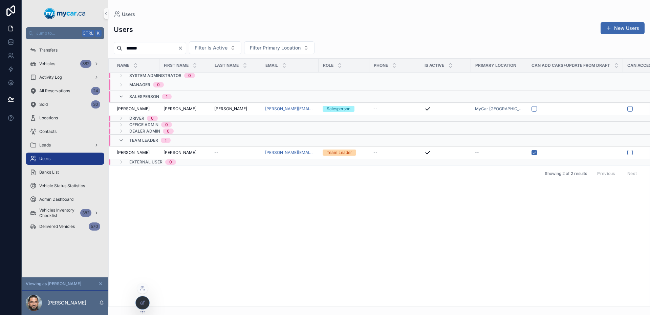
type input "******"
click at [143, 301] on icon at bounding box center [142, 302] width 5 height 5
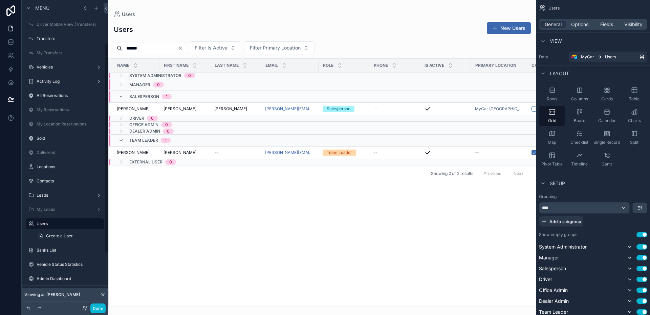
scroll to position [63, 0]
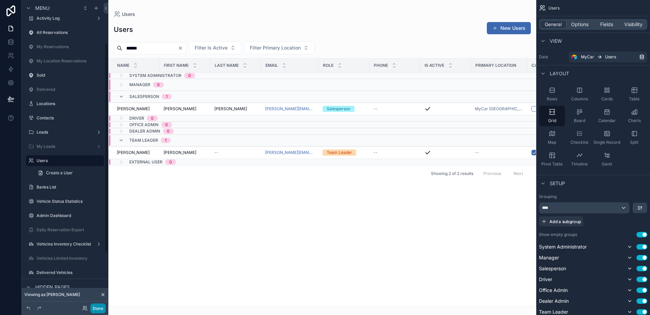
click at [101, 309] on button "Done" at bounding box center [97, 308] width 15 height 10
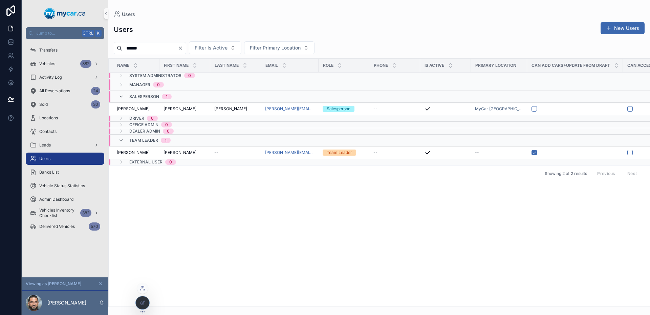
click at [142, 290] on div at bounding box center [142, 288] width 11 height 11
click at [142, 286] on icon at bounding box center [142, 287] width 2 height 2
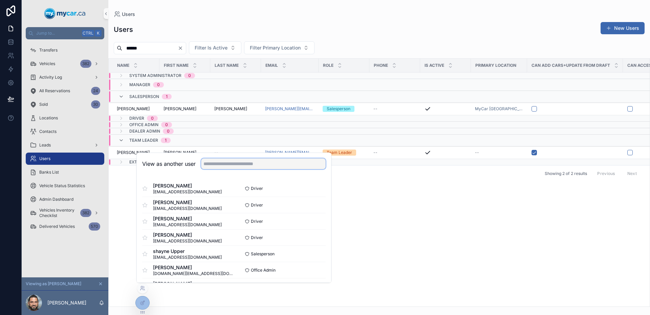
click at [221, 163] on input "text" at bounding box center [263, 163] width 125 height 11
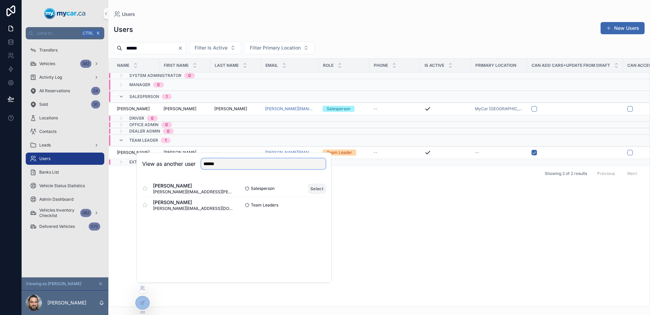
type input "******"
click at [314, 186] on button "Select" at bounding box center [317, 189] width 18 height 10
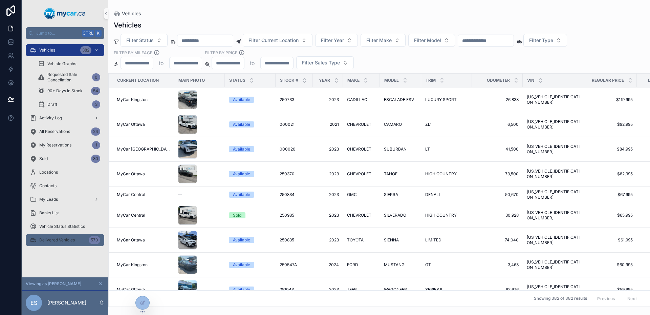
click at [74, 241] on span "Delivered Vehicles" at bounding box center [57, 239] width 36 height 5
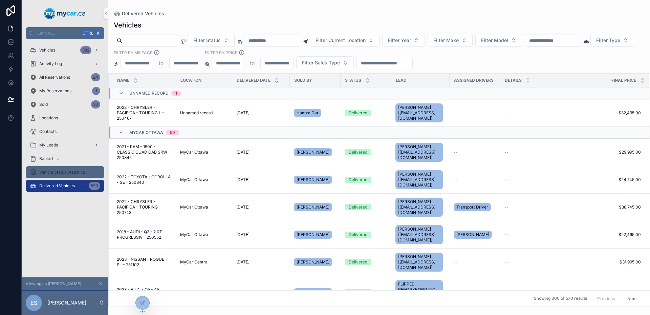
click at [69, 166] on link "Vehicle Status Statistics" at bounding box center [65, 172] width 79 height 12
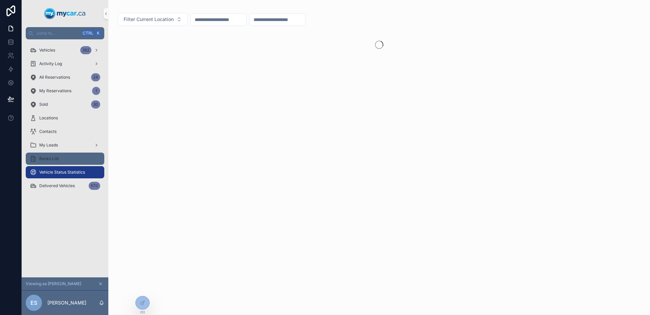
click at [60, 159] on div "Banks List" at bounding box center [65, 158] width 70 height 11
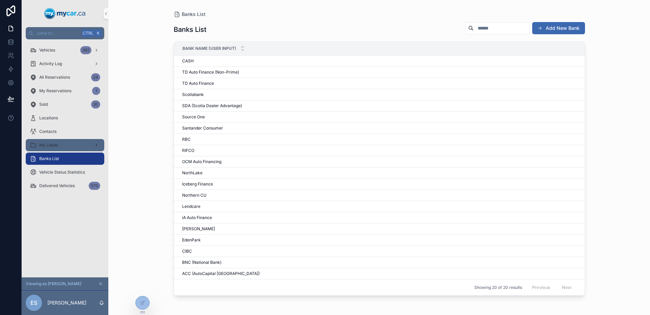
click at [54, 141] on div "My Leads" at bounding box center [65, 145] width 70 height 11
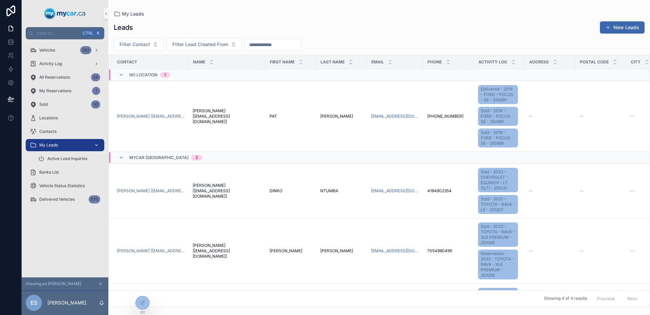
click at [48, 140] on div "My Leads" at bounding box center [65, 145] width 70 height 11
drag, startPoint x: 64, startPoint y: 148, endPoint x: 75, endPoint y: 142, distance: 12.6
click at [64, 148] on div "My Leads" at bounding box center [65, 145] width 70 height 11
click at [95, 141] on div "scrollable content" at bounding box center [95, 145] width 9 height 11
click at [64, 135] on div "Contacts" at bounding box center [65, 131] width 70 height 11
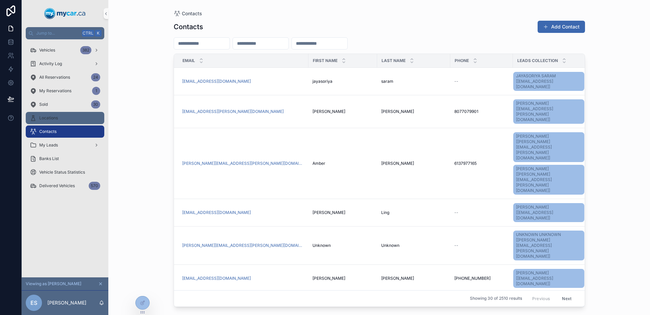
click at [55, 113] on div "Locations" at bounding box center [65, 117] width 70 height 11
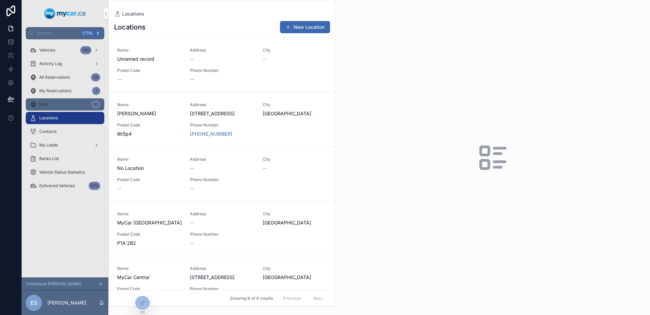
click at [60, 102] on div "Sold 30" at bounding box center [65, 104] width 70 height 11
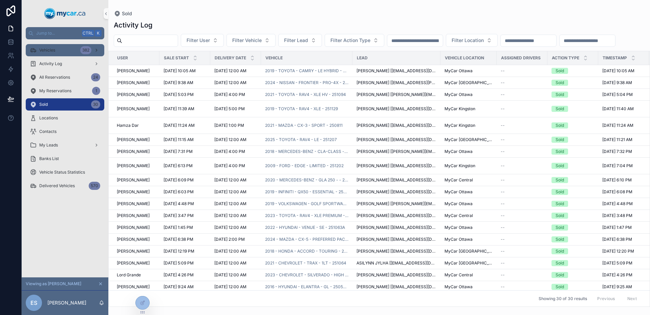
click at [54, 50] on span "Vehicles" at bounding box center [47, 49] width 16 height 5
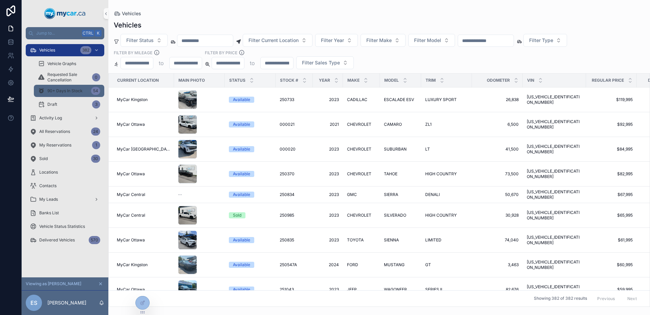
click at [55, 89] on span "90+ Days In Stock" at bounding box center [64, 90] width 35 height 5
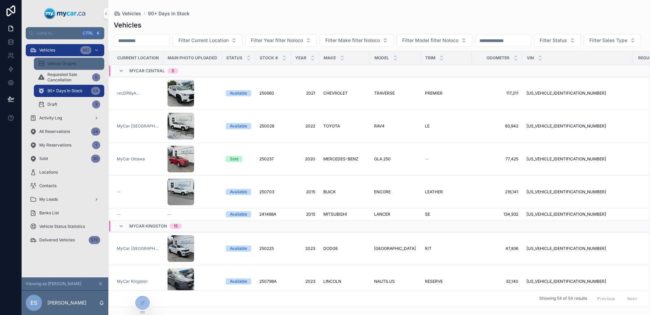
click at [55, 65] on span "Vehicle Graphs" at bounding box center [61, 63] width 29 height 5
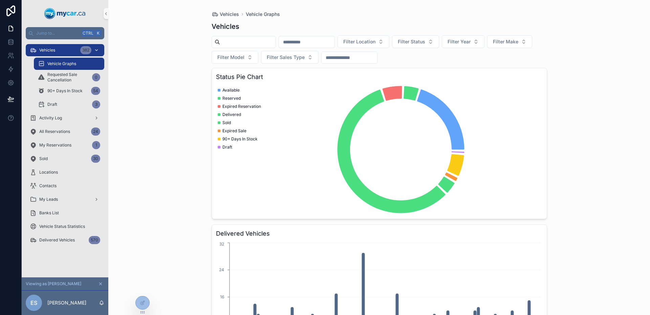
click at [46, 49] on span "Vehicles" at bounding box center [47, 49] width 16 height 5
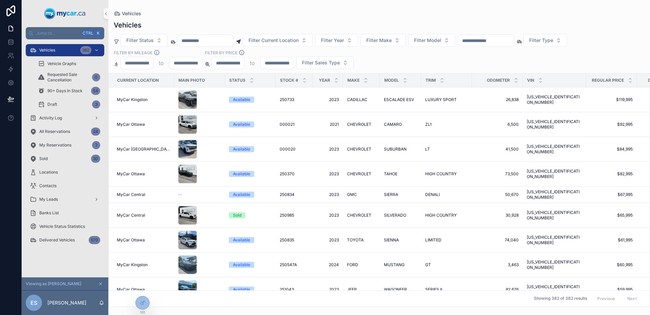
click at [361, 60] on div "Filter Status Filter Current Location Filter Year Filter Make Filter Model Filt…" at bounding box center [379, 51] width 542 height 35
click at [319, 58] on button "Filter Sales Type" at bounding box center [325, 62] width 58 height 13
click at [330, 62] on span "Filter Sales Type" at bounding box center [321, 62] width 38 height 7
click at [344, 39] on span "Filter Year" at bounding box center [332, 40] width 23 height 7
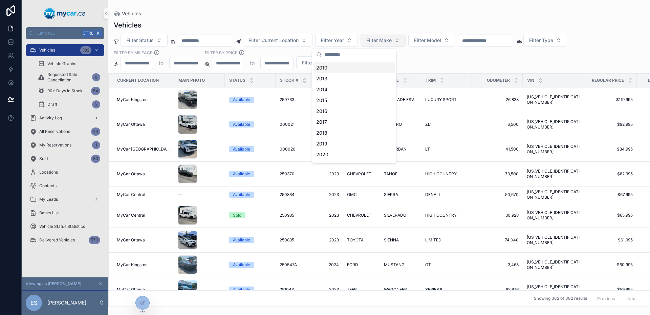
click at [392, 39] on span "Filter Make" at bounding box center [379, 40] width 25 height 7
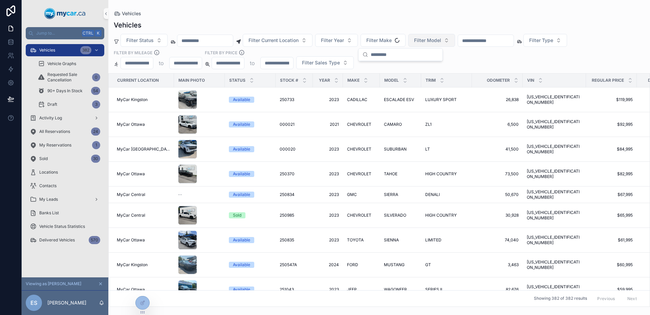
click at [437, 36] on button "Filter Model" at bounding box center [432, 40] width 47 height 13
click at [446, 24] on div "Vehicles" at bounding box center [379, 24] width 531 height 9
click at [554, 42] on span "Filter Type" at bounding box center [541, 40] width 24 height 7
click at [480, 54] on div "Filter Status Filter Current Location Filter Year Filter Make Filter Model Filt…" at bounding box center [379, 51] width 542 height 35
click at [371, 61] on div "Filter Status Filter Current Location Filter Year Filter Make Filter Model Filt…" at bounding box center [379, 51] width 542 height 35
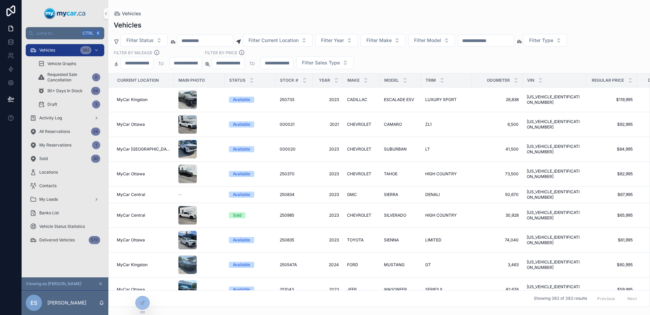
click at [373, 62] on div "Filter Status Filter Current Location Filter Year Filter Make Filter Model Filt…" at bounding box center [379, 51] width 542 height 35
drag, startPoint x: 373, startPoint y: 62, endPoint x: 389, endPoint y: 55, distance: 17.1
click at [384, 57] on div "Filter Status Filter Current Location Filter Year Filter Make Filter Model Filt…" at bounding box center [379, 51] width 542 height 35
click at [415, 54] on div "Filter Status Filter Current Location Filter Year Filter Make Filter Model Filt…" at bounding box center [379, 51] width 542 height 35
drag, startPoint x: 370, startPoint y: 11, endPoint x: 464, endPoint y: 49, distance: 101.3
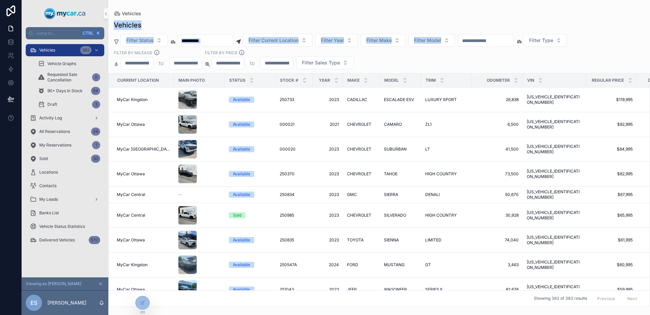
click at [462, 48] on div "Vehicles Vehicles Filter Status Filter Current Location Filter Year Filter Make…" at bounding box center [379, 153] width 542 height 307
click at [466, 50] on div "Filter Status Filter Current Location Filter Year Filter Make Filter Model Filt…" at bounding box center [379, 51] width 542 height 35
drag, startPoint x: 466, startPoint y: 50, endPoint x: 346, endPoint y: 22, distance: 123.8
click at [346, 22] on div "Vehicles Filter Status Filter Current Location Filter Year Filter Make Filter M…" at bounding box center [379, 161] width 542 height 290
click at [346, 21] on div "Vehicles" at bounding box center [379, 24] width 531 height 9
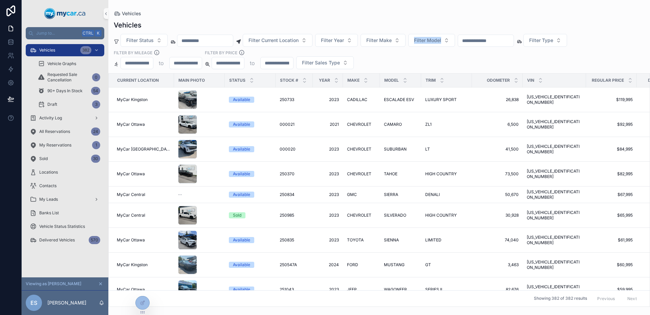
drag, startPoint x: 346, startPoint y: 21, endPoint x: 430, endPoint y: 55, distance: 90.9
click at [429, 55] on div "Vehicles Filter Status Filter Current Location Filter Year Filter Make Filter M…" at bounding box center [379, 161] width 542 height 290
click at [432, 56] on div "Filter Status Filter Current Location Filter Year Filter Make Filter Model Filt…" at bounding box center [379, 51] width 542 height 35
drag, startPoint x: 432, startPoint y: 56, endPoint x: 352, endPoint y: 23, distance: 86.6
click at [354, 24] on div "Vehicles Filter Status Filter Current Location Filter Year Filter Make Filter M…" at bounding box center [379, 161] width 542 height 290
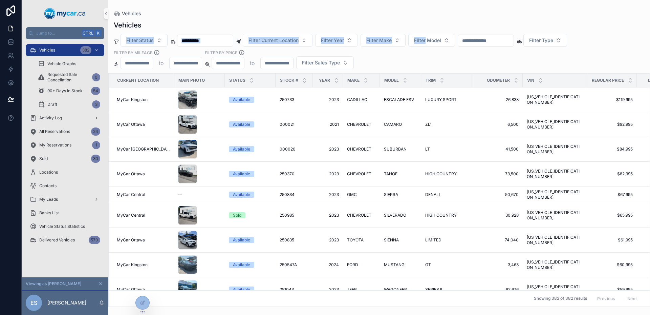
click at [352, 23] on div "Vehicles" at bounding box center [379, 24] width 531 height 9
drag, startPoint x: 352, startPoint y: 23, endPoint x: 424, endPoint y: 61, distance: 82.1
click at [423, 60] on div "Vehicles Filter Status Filter Current Location Filter Year Filter Make Filter M…" at bounding box center [379, 161] width 542 height 290
click at [425, 61] on div "Filter Status Filter Current Location Filter Year Filter Make Filter Model Filt…" at bounding box center [379, 51] width 542 height 35
drag, startPoint x: 425, startPoint y: 61, endPoint x: 345, endPoint y: 26, distance: 86.8
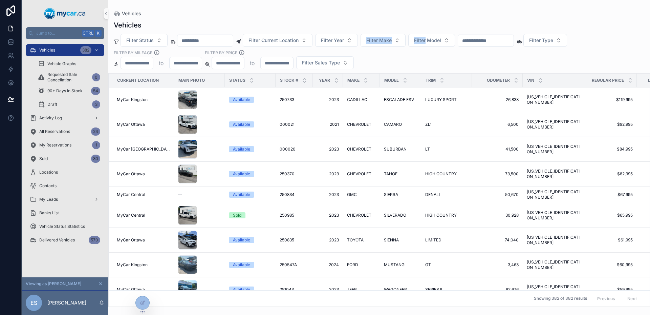
click at [348, 28] on div "Vehicles Filter Status Filter Current Location Filter Year Filter Make Filter M…" at bounding box center [379, 161] width 542 height 290
click at [344, 25] on div "Vehicles" at bounding box center [379, 24] width 531 height 9
click at [420, 59] on div "Filter Status Filter Current Location Filter Year Filter Make Filter Model Filt…" at bounding box center [379, 51] width 542 height 35
drag, startPoint x: 453, startPoint y: 57, endPoint x: 394, endPoint y: 9, distance: 76.4
click at [394, 9] on div "Vehicles Vehicles Filter Status Filter Current Location Filter Year Filter Make…" at bounding box center [379, 153] width 542 height 307
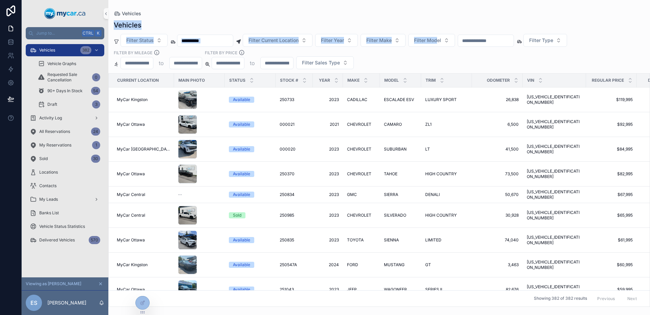
click at [394, 9] on div "Vehicles Vehicles Filter Status Filter Current Location Filter Year Filter Make…" at bounding box center [379, 153] width 542 height 307
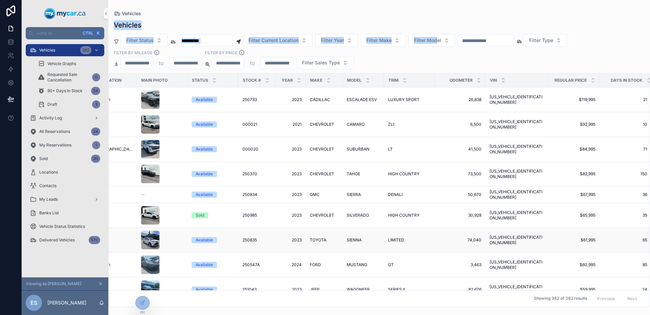
scroll to position [0, 38]
click at [379, 65] on div "Filter Status Filter Current Location Filter Year Filter Make Filter Model Filt…" at bounding box center [379, 51] width 542 height 35
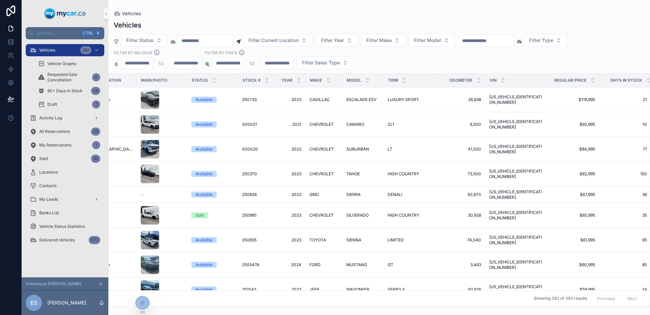
click at [374, 59] on div "Filter Status Filter Current Location Filter Year Filter Make Filter Model Filt…" at bounding box center [379, 51] width 542 height 35
click at [447, 61] on div "Filter Status Filter Current Location Filter Year Filter Make Filter Model Filt…" at bounding box center [379, 51] width 542 height 35
click at [611, 81] on span "Days In Stock" at bounding box center [627, 80] width 32 height 5
drag, startPoint x: 600, startPoint y: 81, endPoint x: 624, endPoint y: 77, distance: 23.7
click at [624, 77] on div "Days In Stock" at bounding box center [627, 80] width 55 height 13
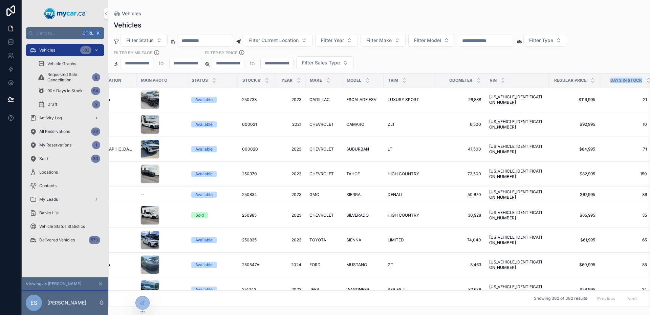
click at [624, 77] on div "Days In Stock" at bounding box center [627, 80] width 55 height 13
